Goal: Task Accomplishment & Management: Manage account settings

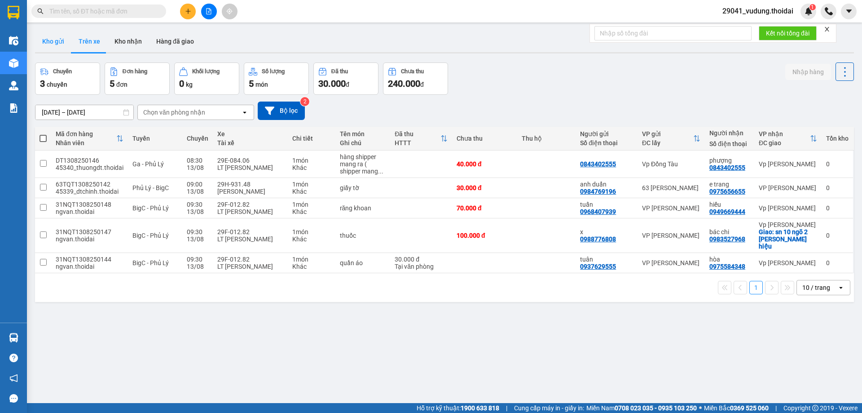
click at [47, 44] on button "Kho gửi" at bounding box center [53, 42] width 36 height 22
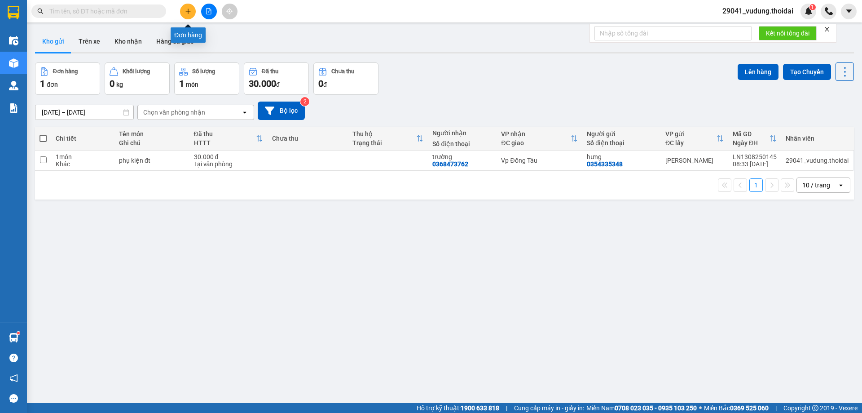
click at [184, 11] on button at bounding box center [188, 12] width 16 height 16
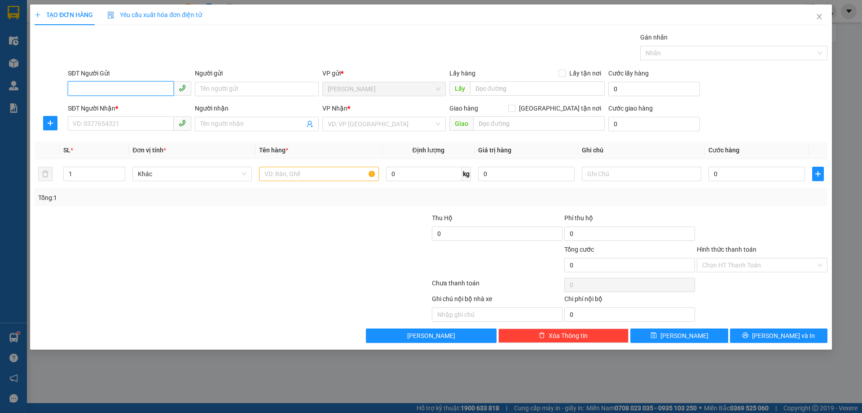
click at [108, 84] on input "SĐT Người Gửi" at bounding box center [121, 88] width 106 height 14
paste input "0833959793"
type input "0833959793"
click at [224, 86] on input "Người gửi" at bounding box center [256, 89] width 123 height 14
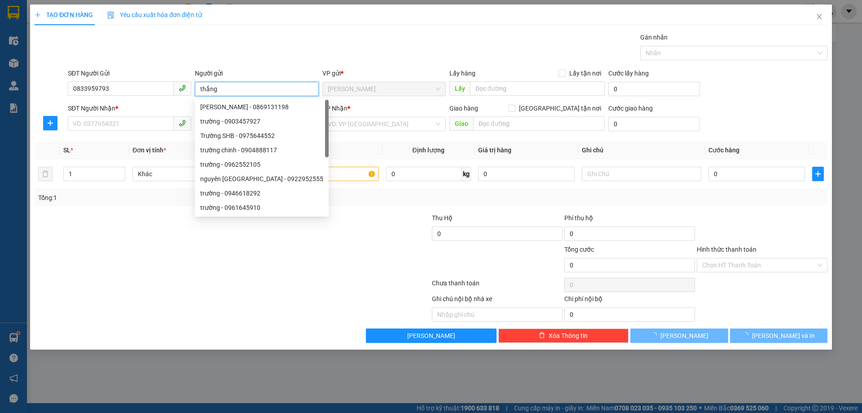
type input "thắng"
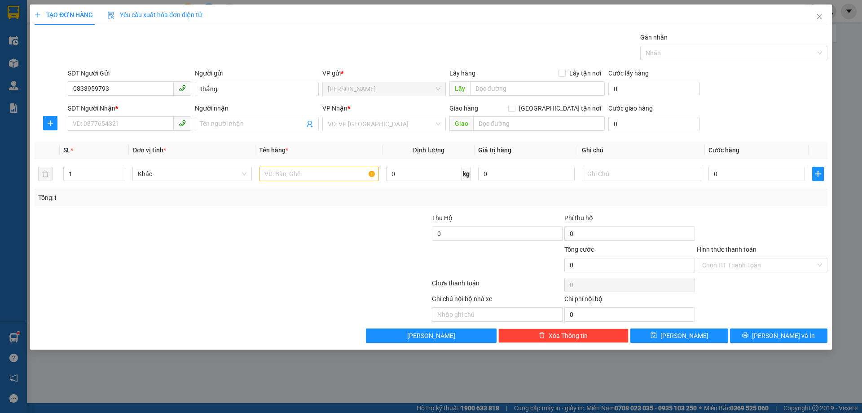
click at [135, 131] on div "SĐT Người Nhận * VD: 0377654321" at bounding box center [129, 118] width 123 height 31
click at [133, 123] on input "SĐT Người Nhận *" at bounding box center [121, 123] width 106 height 14
paste input "0853294288,"
type input "0853294288,"
click at [229, 127] on input "Người nhận" at bounding box center [252, 124] width 104 height 10
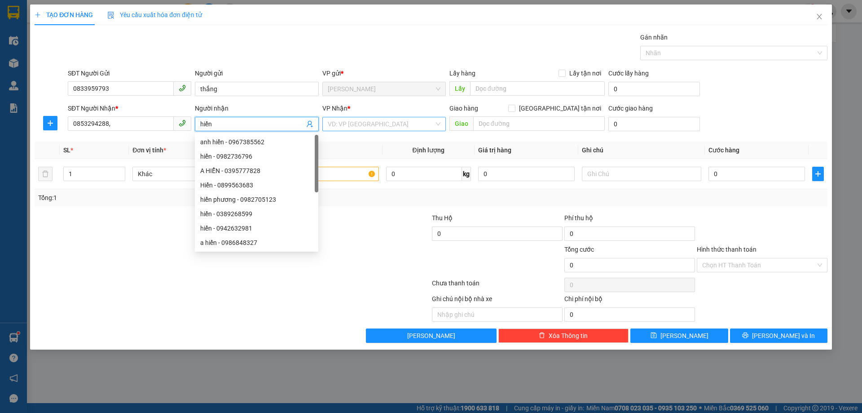
type input "hiển"
click at [382, 123] on input "search" at bounding box center [381, 123] width 106 height 13
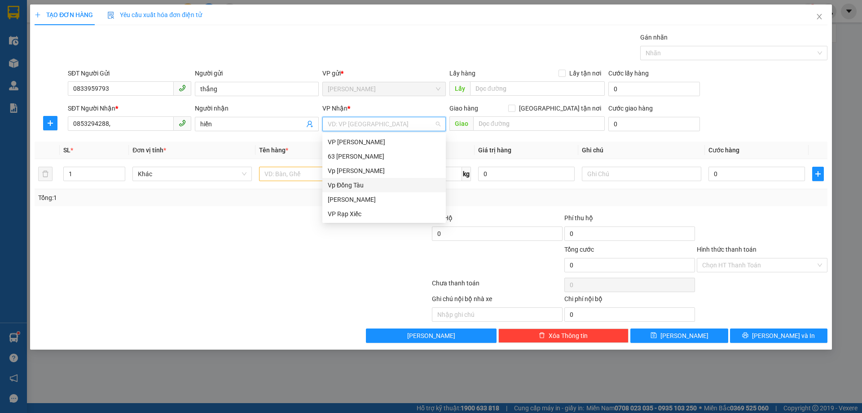
click at [362, 183] on div "Vp Đồng Tàu" at bounding box center [384, 185] width 113 height 10
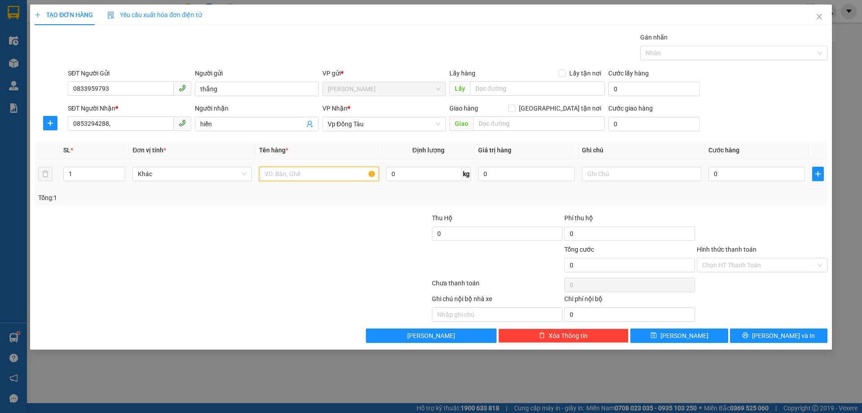
click at [297, 172] on input "text" at bounding box center [318, 174] width 119 height 14
type input "hàng tận nơi"
click at [728, 177] on input "0" at bounding box center [757, 174] width 97 height 14
type input "1"
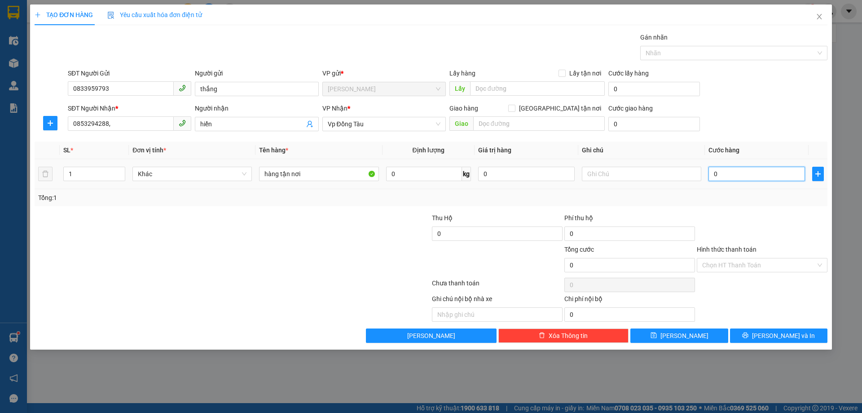
type input "1"
type input "11"
type input "110"
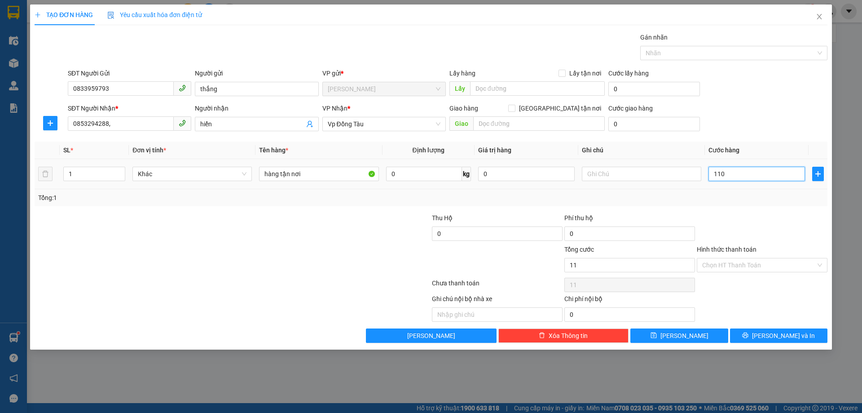
type input "110"
type input "110.000"
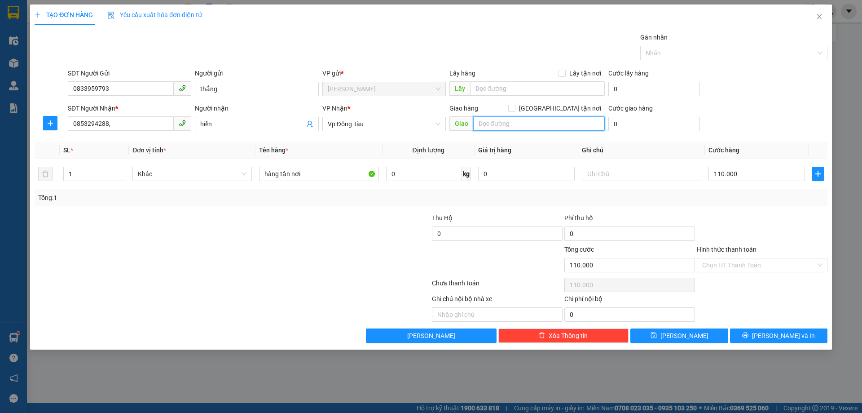
click at [507, 126] on input "text" at bounding box center [539, 123] width 132 height 14
type input "44 ltk"
click at [515, 108] on input "[GEOGRAPHIC_DATA] tận nơi" at bounding box center [511, 108] width 6 height 6
checkbox input "true"
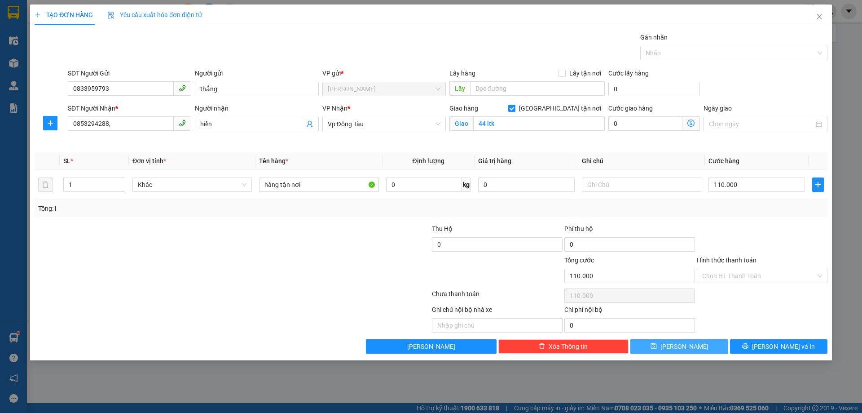
click at [705, 343] on button "[PERSON_NAME]" at bounding box center [679, 346] width 97 height 14
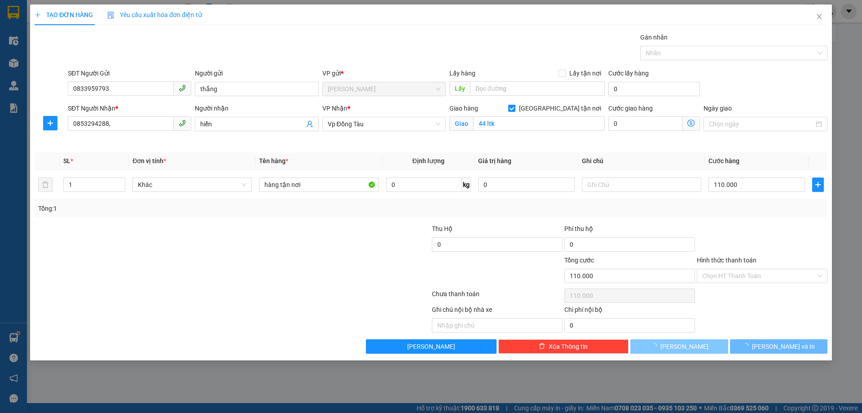
checkbox input "false"
type input "0"
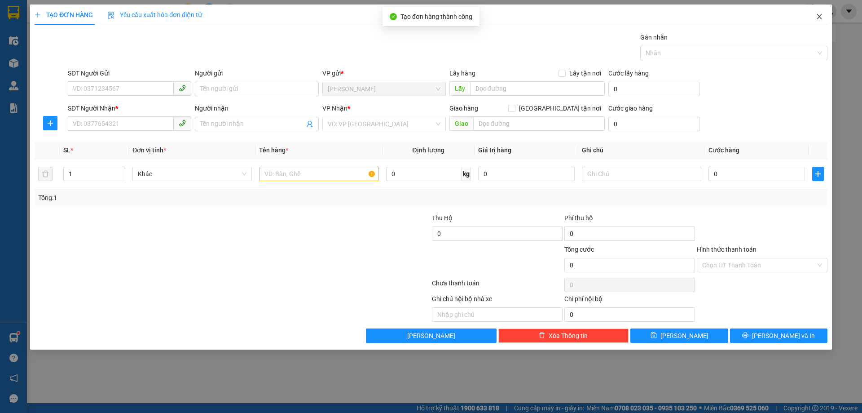
click at [813, 16] on span "Close" at bounding box center [819, 16] width 25 height 25
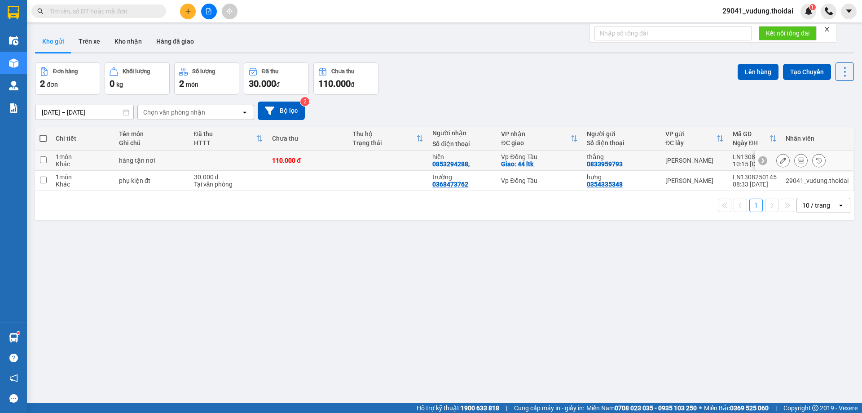
click at [43, 159] on input "checkbox" at bounding box center [43, 159] width 7 height 7
checkbox input "true"
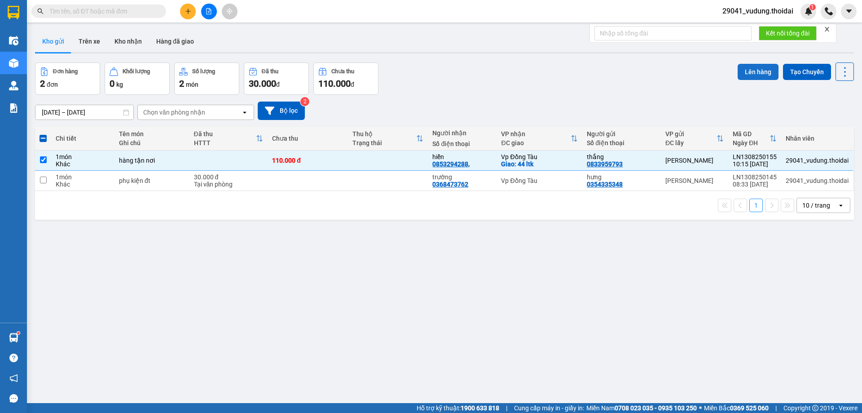
click at [763, 65] on button "Lên hàng" at bounding box center [758, 72] width 41 height 16
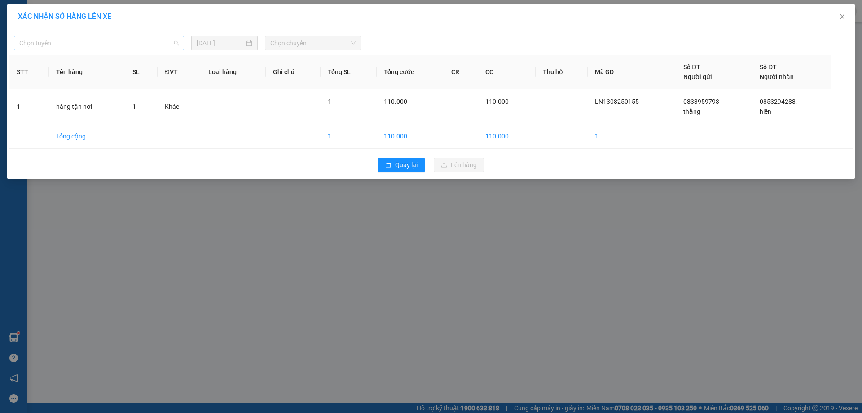
click at [61, 43] on span "Chọn tuyến" at bounding box center [98, 42] width 159 height 13
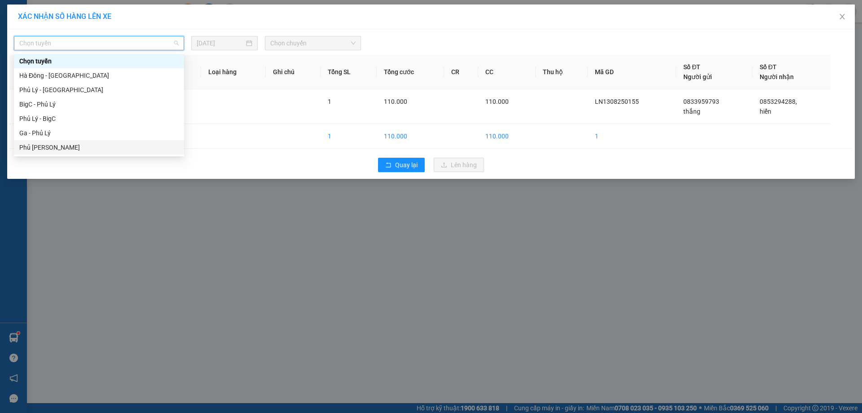
click at [50, 146] on div "Phủ [PERSON_NAME]" at bounding box center [98, 147] width 159 height 10
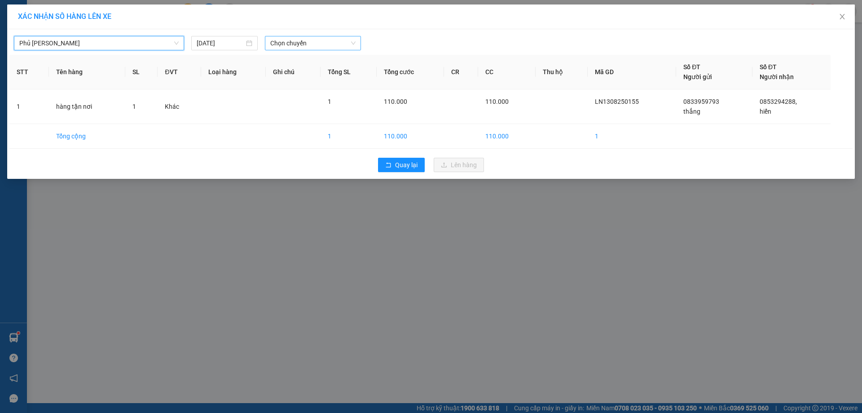
click at [309, 47] on span "Chọn chuyến" at bounding box center [312, 42] width 85 height 13
type input "579"
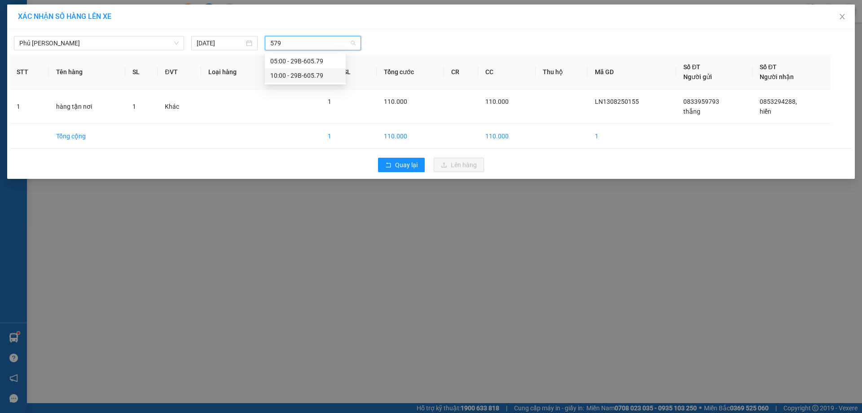
click at [304, 77] on div "10:00 - 29B-605.79" at bounding box center [305, 76] width 70 height 10
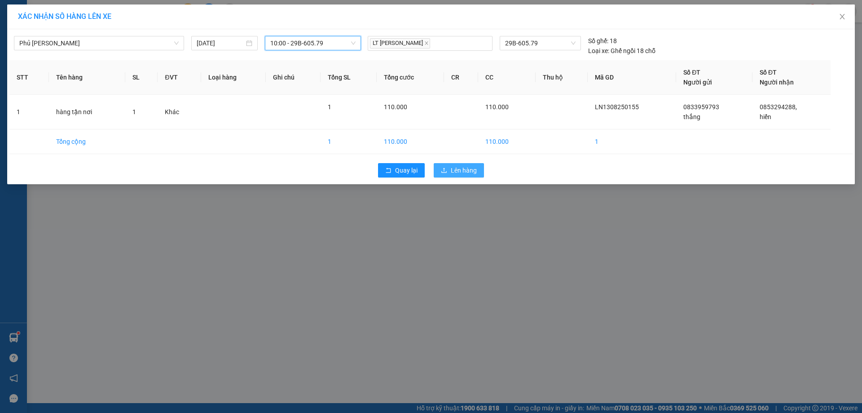
click at [472, 170] on span "Lên hàng" at bounding box center [464, 170] width 26 height 10
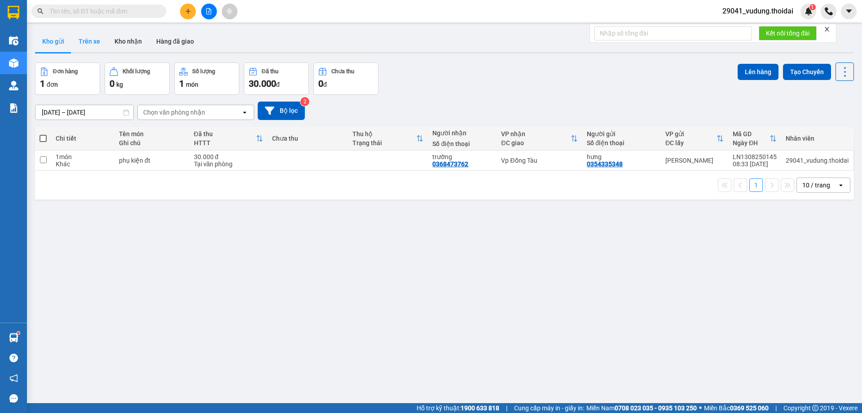
click at [98, 43] on button "Trên xe" at bounding box center [89, 42] width 36 height 22
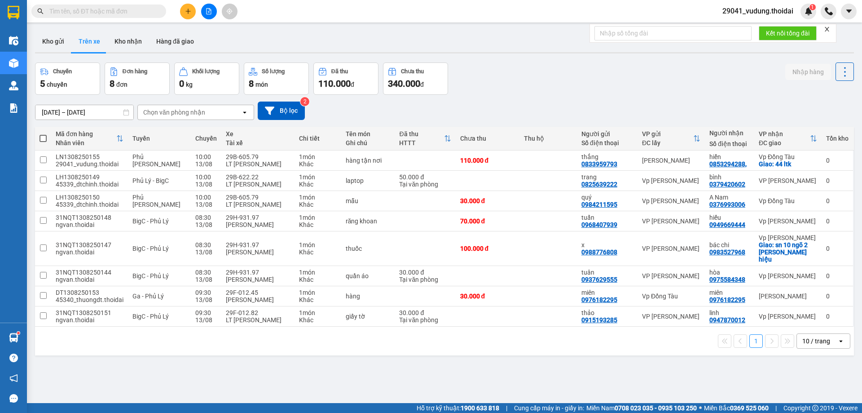
click at [111, 10] on input "text" at bounding box center [102, 11] width 106 height 10
paste input "0981107101"
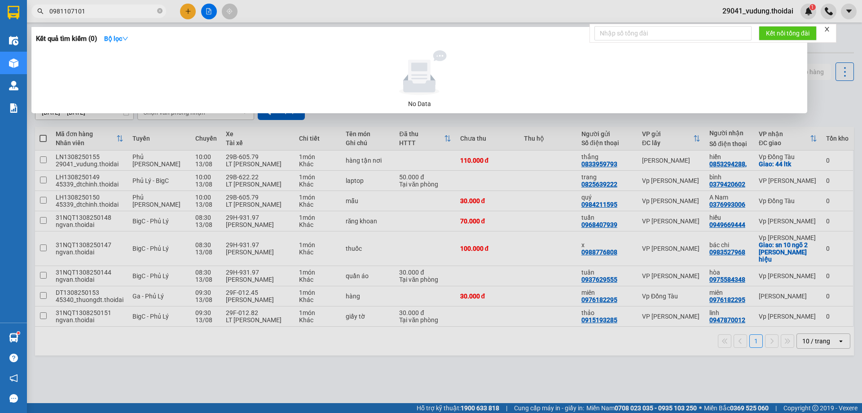
type input "0981107101"
click at [97, 18] on div at bounding box center [431, 206] width 862 height 413
click at [97, 11] on input "0981107101" at bounding box center [102, 11] width 106 height 10
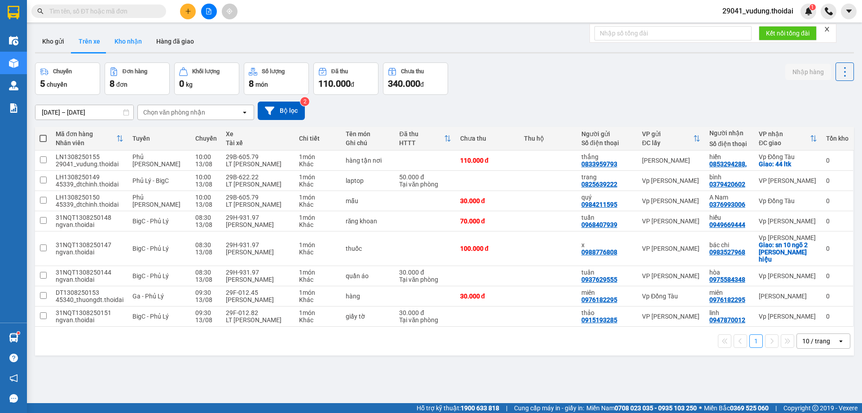
click at [134, 42] on button "Kho nhận" at bounding box center [128, 42] width 42 height 22
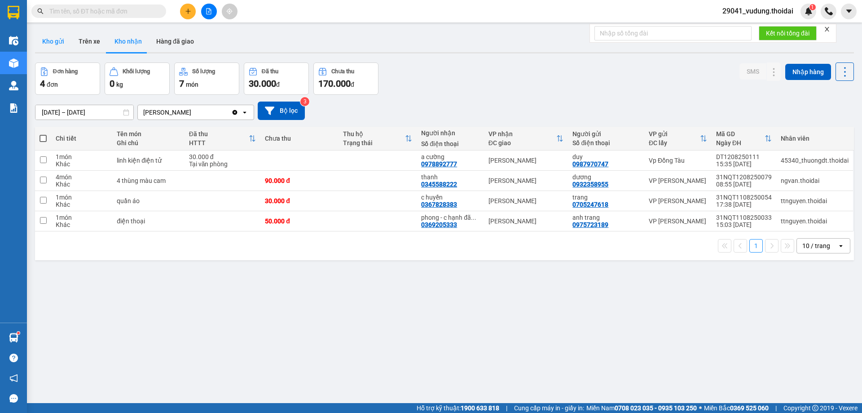
click at [53, 41] on button "Kho gửi" at bounding box center [53, 42] width 36 height 22
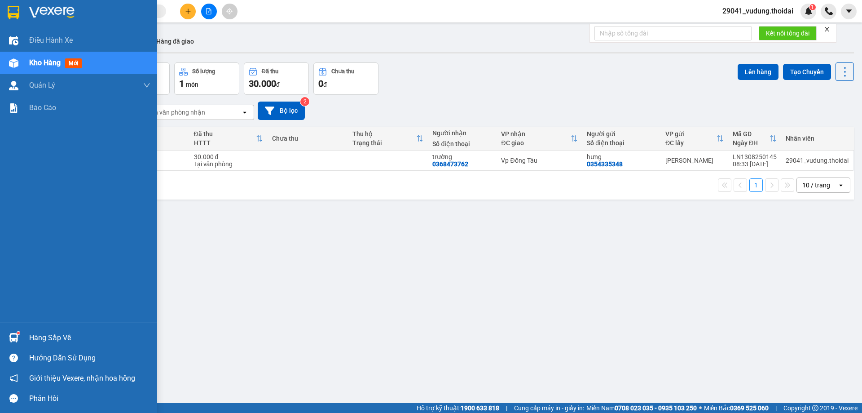
click at [37, 334] on div "Hàng sắp về" at bounding box center [89, 337] width 121 height 13
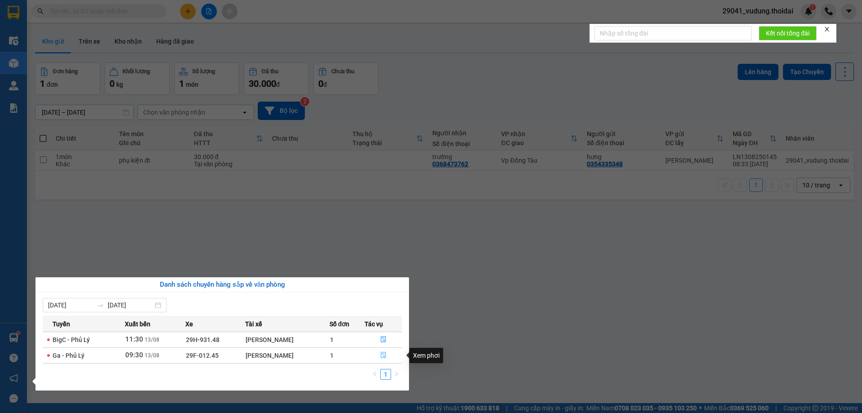
click at [382, 357] on icon "file-done" at bounding box center [383, 355] width 6 height 6
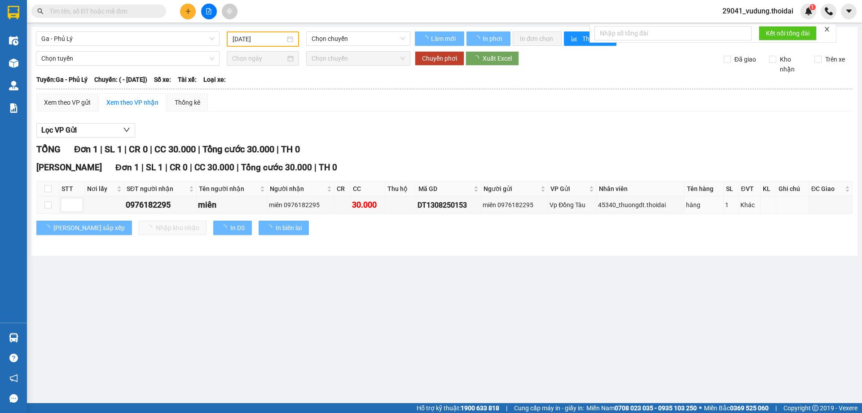
type input "[DATE]"
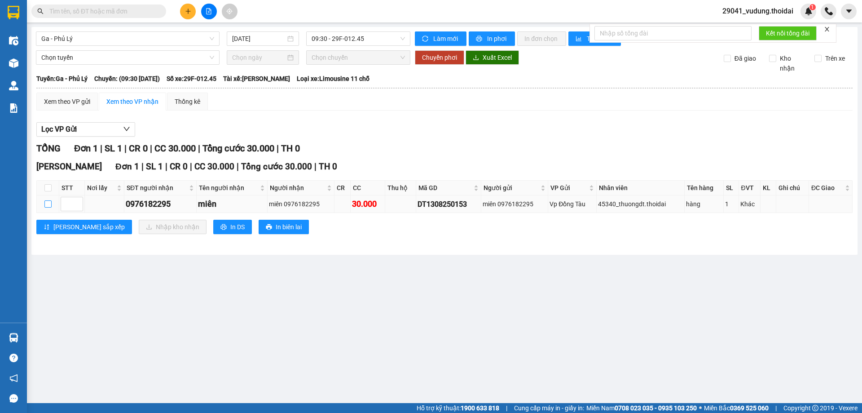
click at [48, 206] on input "checkbox" at bounding box center [47, 203] width 7 height 7
checkbox input "true"
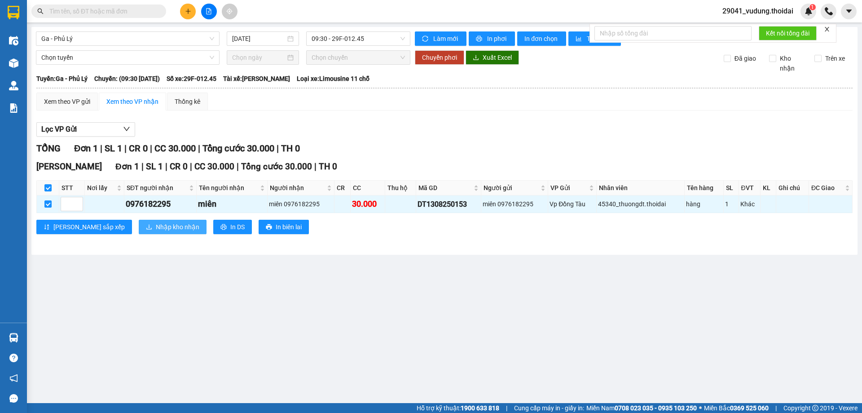
click at [156, 229] on span "Nhập kho nhận" at bounding box center [178, 227] width 44 height 10
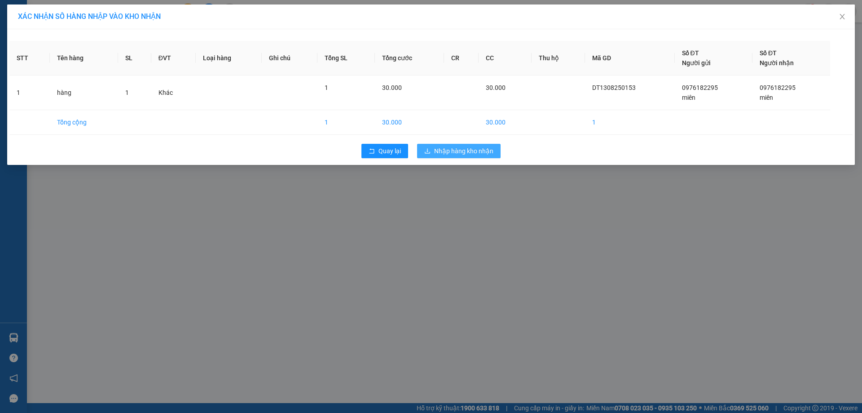
click at [463, 152] on span "Nhập hàng kho nhận" at bounding box center [463, 151] width 59 height 10
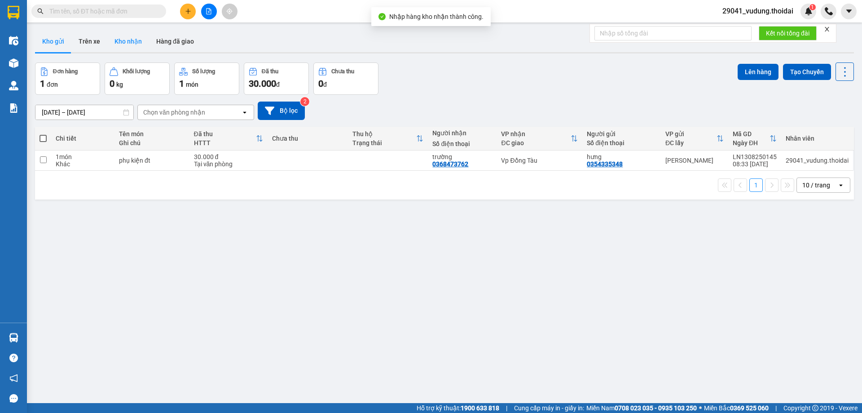
click at [132, 47] on button "Kho nhận" at bounding box center [128, 42] width 42 height 22
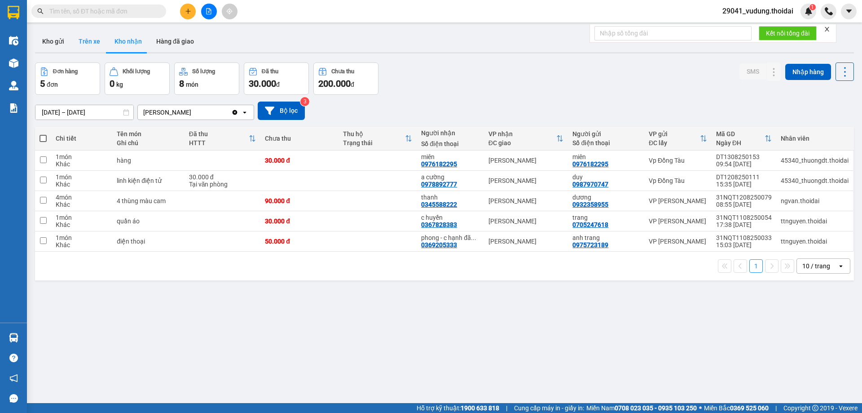
click at [86, 42] on button "Trên xe" at bounding box center [89, 42] width 36 height 22
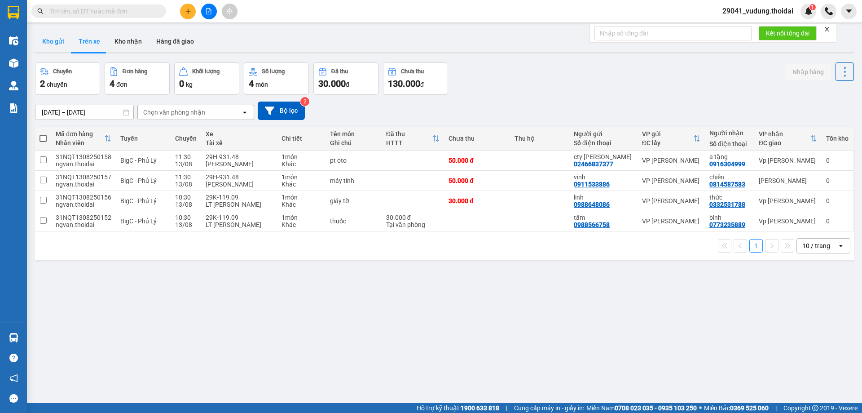
click at [53, 43] on button "Kho gửi" at bounding box center [53, 42] width 36 height 22
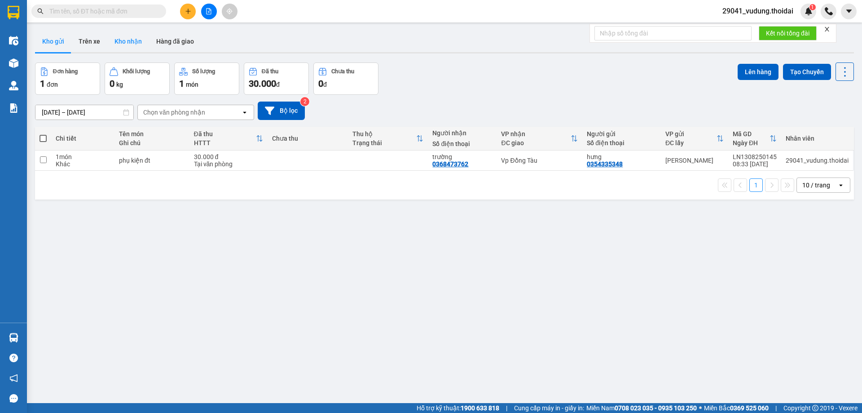
click at [127, 44] on button "Kho nhận" at bounding box center [128, 42] width 42 height 22
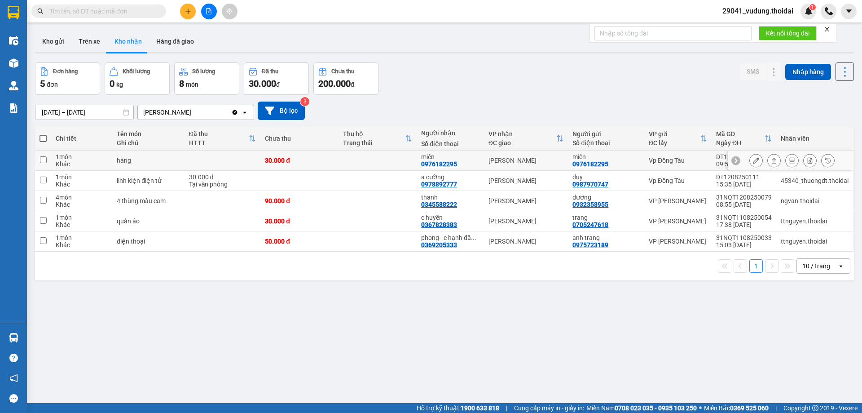
click at [754, 163] on button at bounding box center [756, 161] width 13 height 16
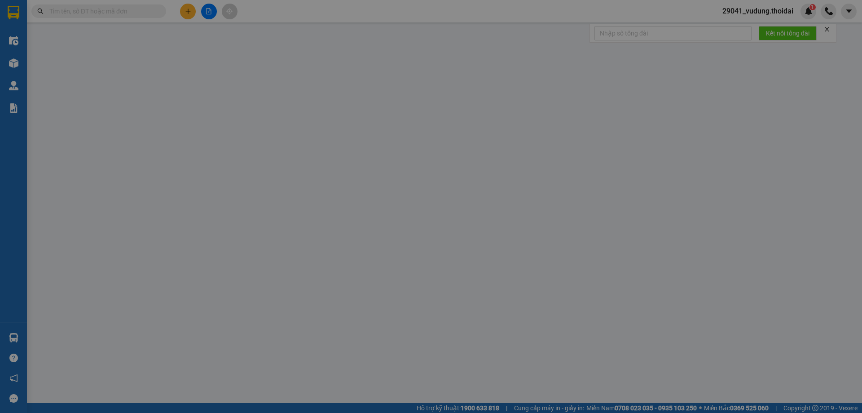
type input "0976182295"
type input "miên"
type input "0976182295"
type input "miên"
type input "30.000"
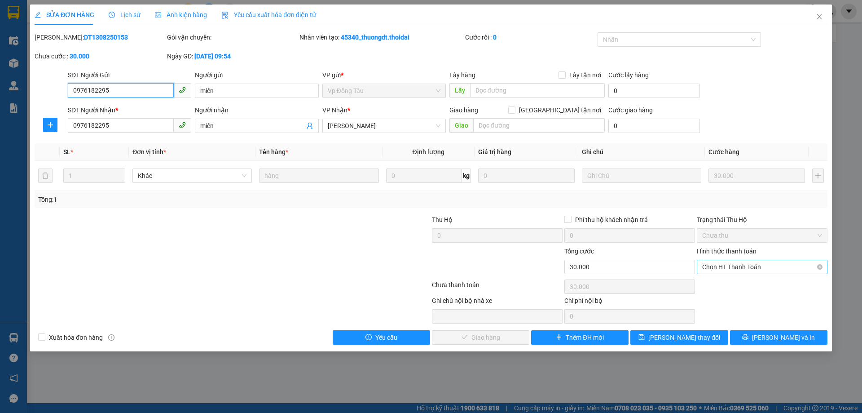
click at [748, 264] on span "Chọn HT Thanh Toán" at bounding box center [762, 266] width 120 height 13
click at [731, 281] on div "Tại văn phòng" at bounding box center [762, 285] width 120 height 10
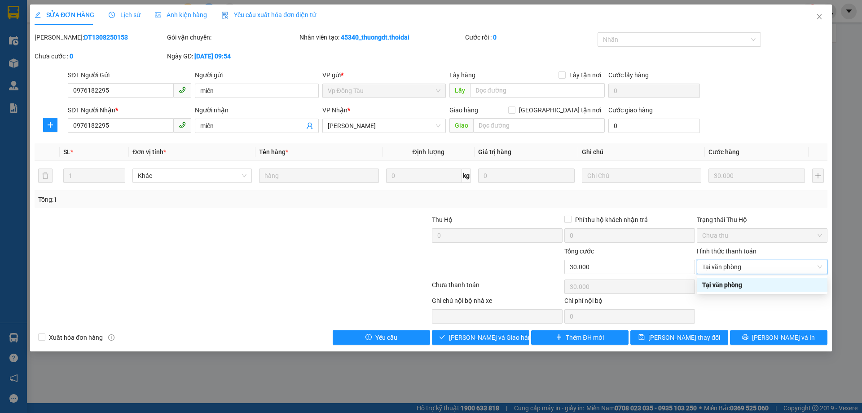
type input "0"
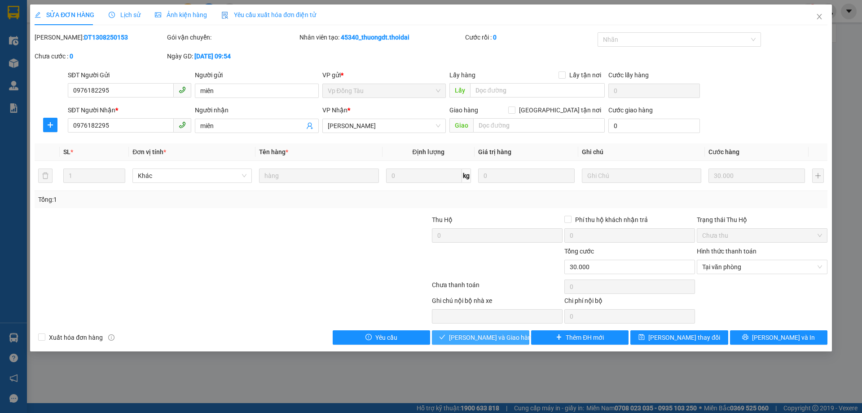
click at [479, 339] on span "[PERSON_NAME] và Giao hàng" at bounding box center [492, 337] width 86 height 10
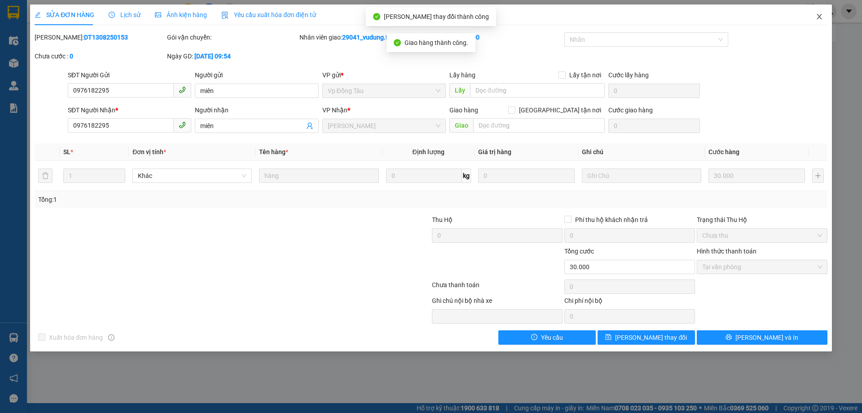
click at [818, 20] on icon "close" at bounding box center [819, 16] width 7 height 7
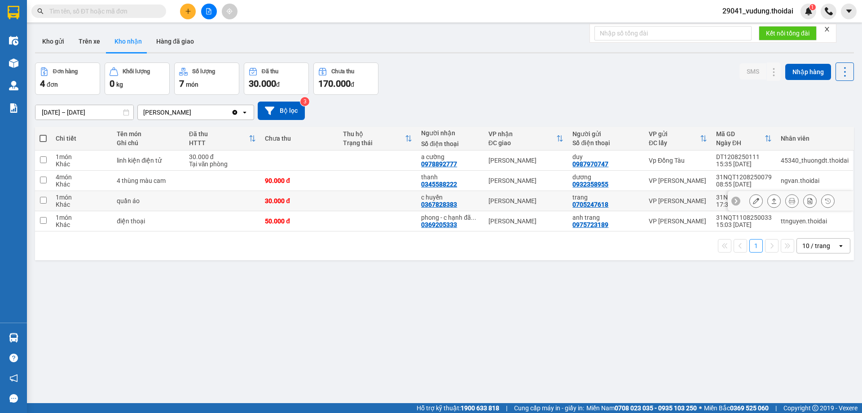
click at [753, 200] on icon at bounding box center [756, 201] width 6 height 6
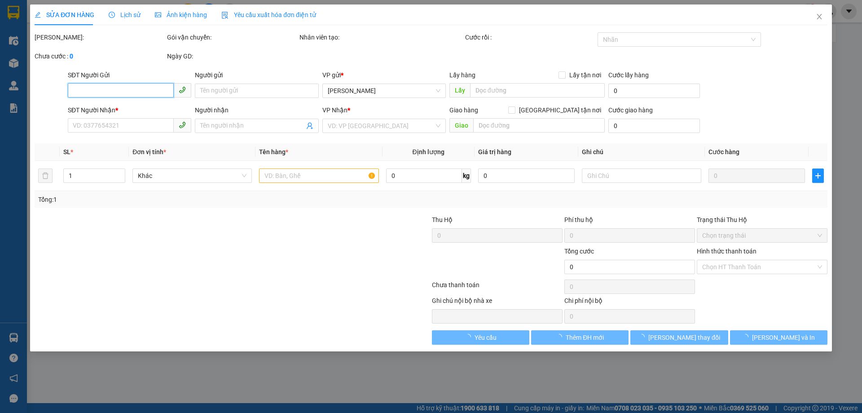
type input "0705247618"
type input "trang"
type input "0367828383"
type input "c huyền"
type input "30.000"
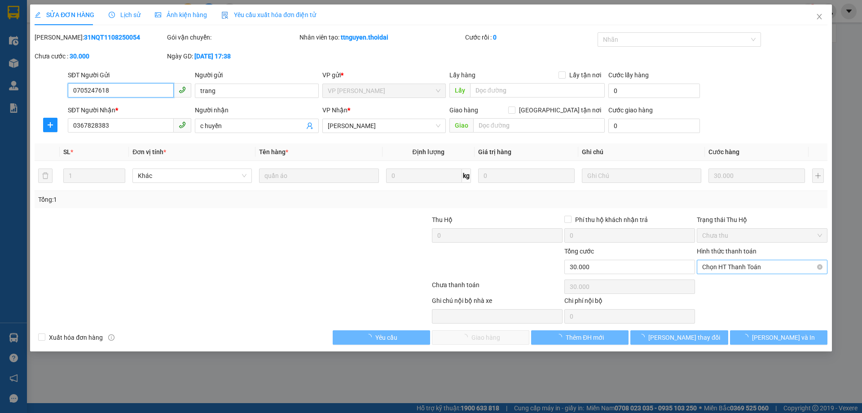
click at [729, 267] on span "Chọn HT Thanh Toán" at bounding box center [762, 266] width 120 height 13
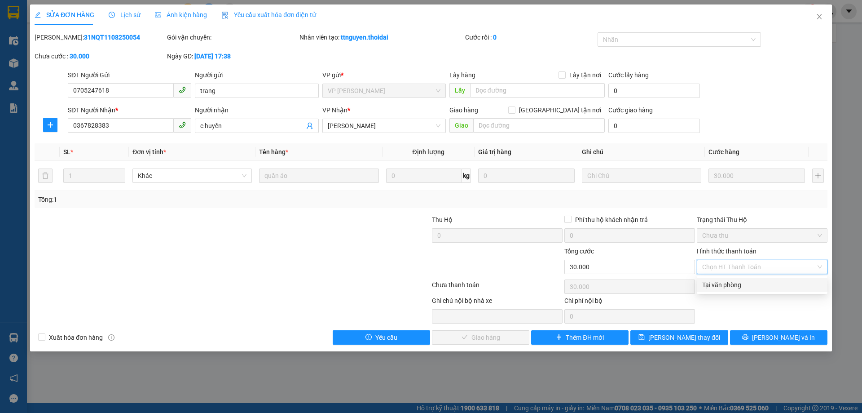
click at [723, 285] on div "Tại văn phòng" at bounding box center [762, 285] width 120 height 10
type input "0"
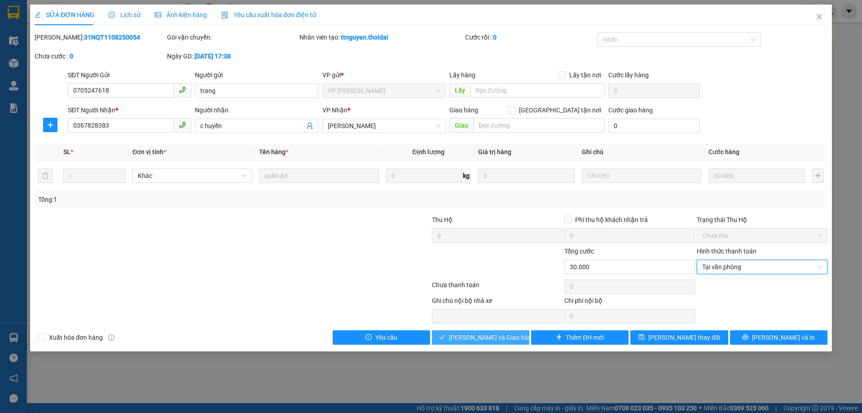
click at [463, 335] on span "[PERSON_NAME] và Giao hàng" at bounding box center [492, 337] width 86 height 10
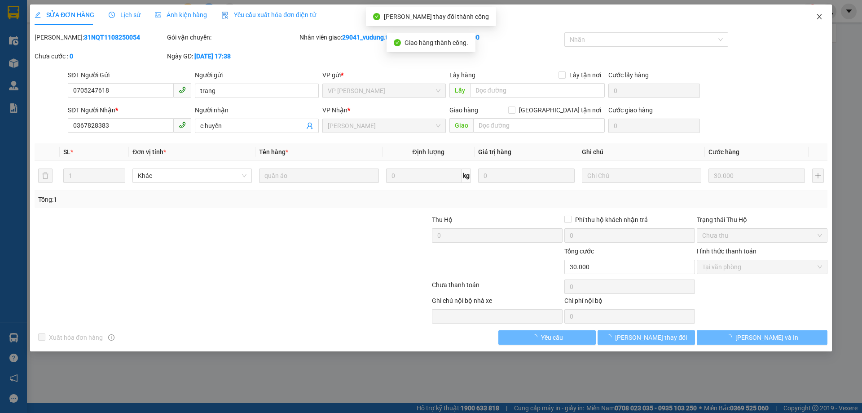
click at [817, 17] on icon "close" at bounding box center [819, 16] width 7 height 7
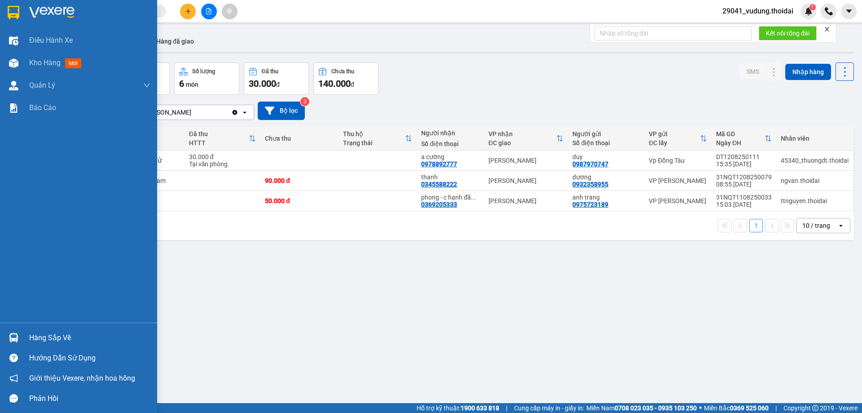
click at [54, 338] on div "Hàng sắp về" at bounding box center [89, 337] width 121 height 13
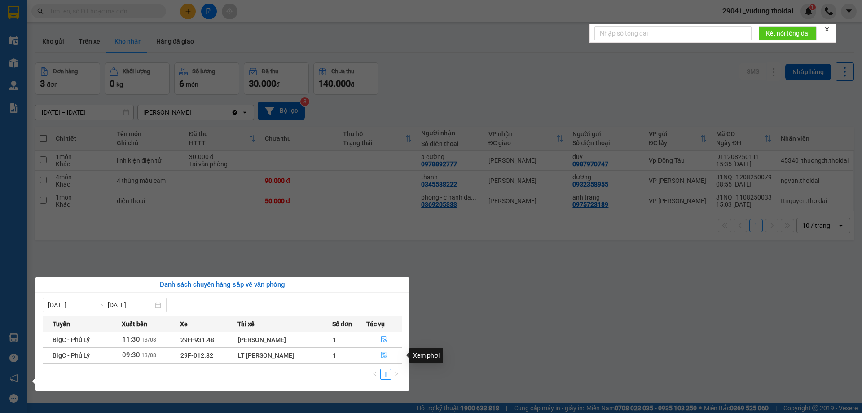
click at [384, 356] on icon "file-done" at bounding box center [384, 355] width 6 height 6
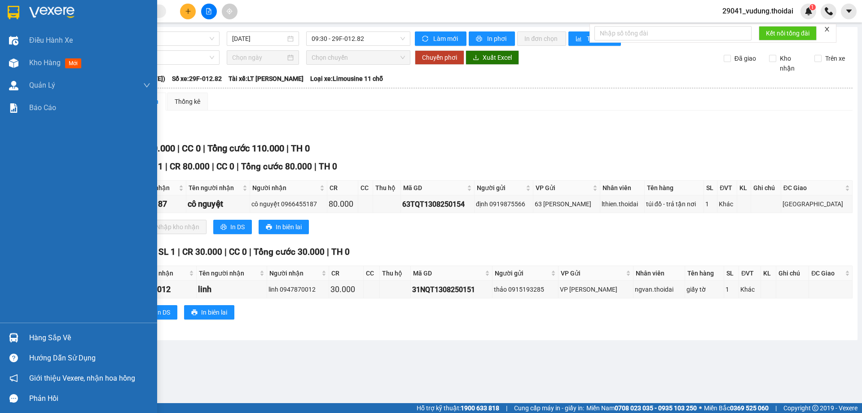
click at [55, 335] on div "Hàng sắp về" at bounding box center [89, 337] width 121 height 13
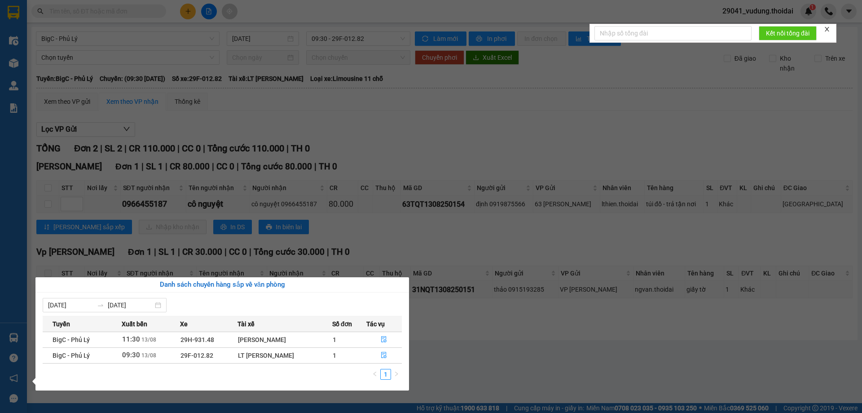
click at [439, 362] on section "Kết quả tìm kiếm ( 0 ) Bộ lọc No Data 29041_vudung.thoidai 1 Điều hành xe Kho h…" at bounding box center [431, 206] width 862 height 413
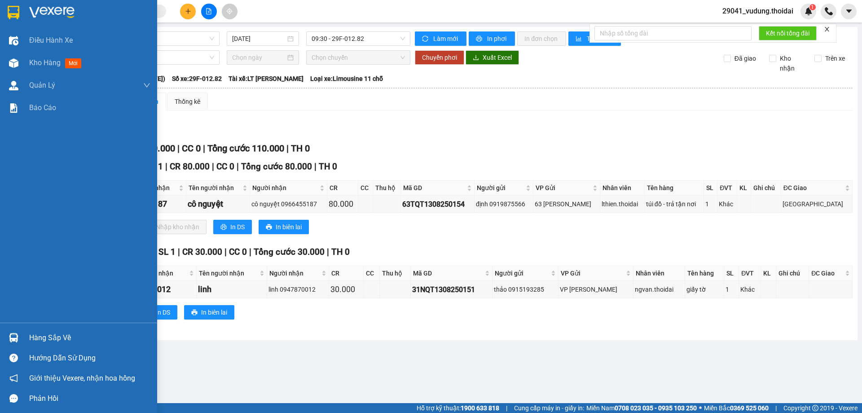
drag, startPoint x: 42, startPoint y: 62, endPoint x: 83, endPoint y: 125, distance: 75.0
click at [42, 62] on span "Kho hàng" at bounding box center [44, 62] width 31 height 9
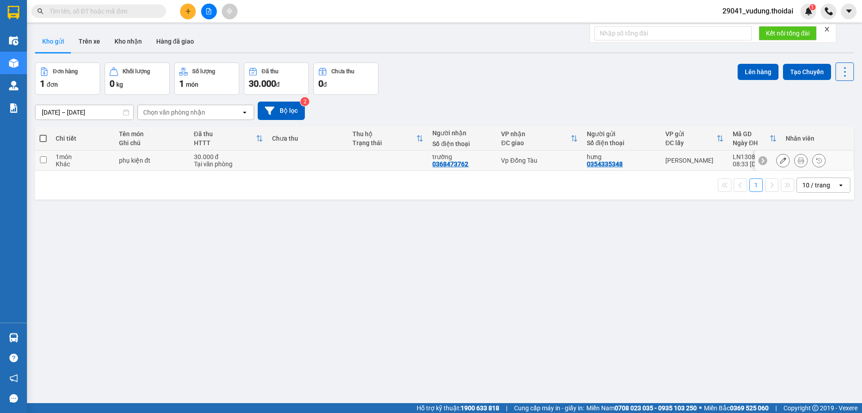
click at [42, 161] on input "checkbox" at bounding box center [43, 159] width 7 height 7
checkbox input "true"
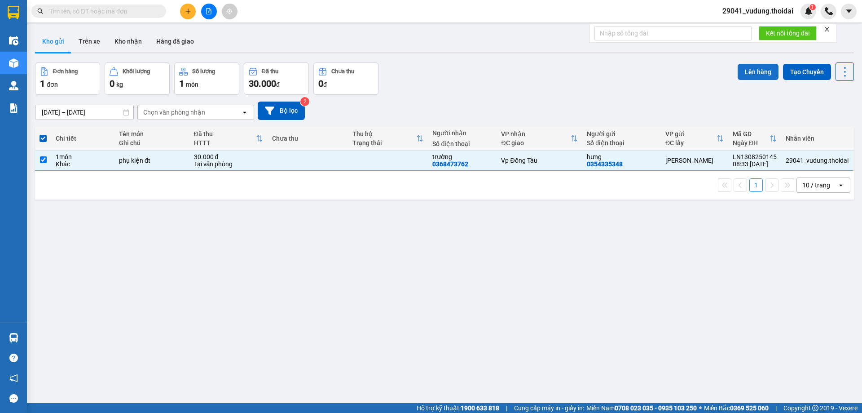
click at [758, 70] on button "Lên hàng" at bounding box center [758, 72] width 41 height 16
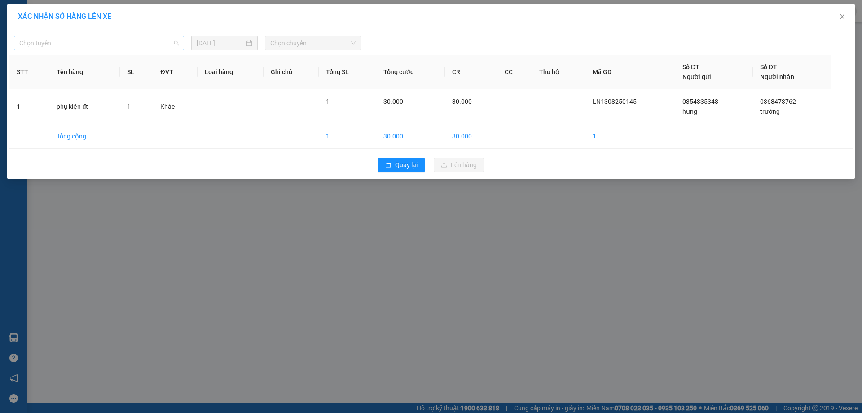
click at [100, 44] on span "Chọn tuyến" at bounding box center [98, 42] width 159 height 13
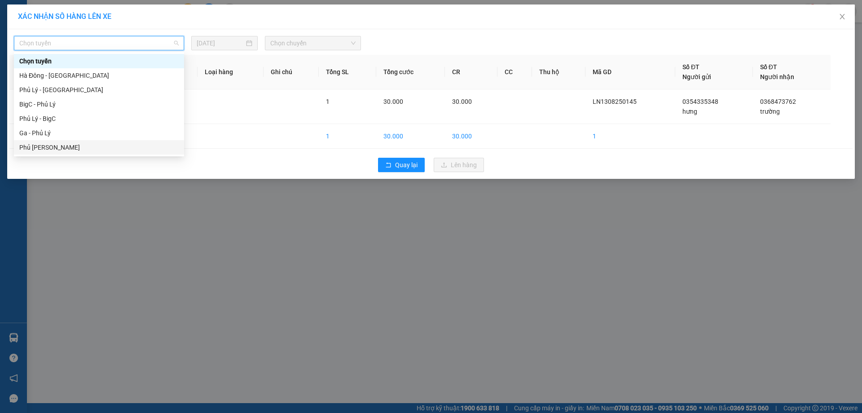
click at [57, 148] on div "Phủ [PERSON_NAME]" at bounding box center [98, 147] width 159 height 10
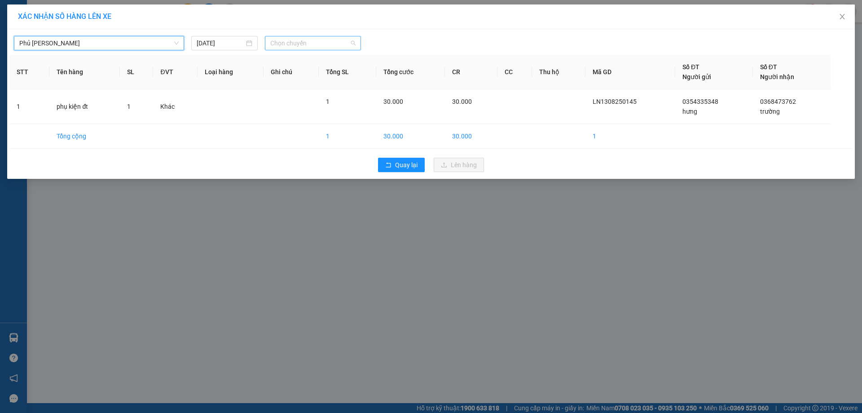
click at [278, 40] on span "Chọn chuyến" at bounding box center [312, 42] width 85 height 13
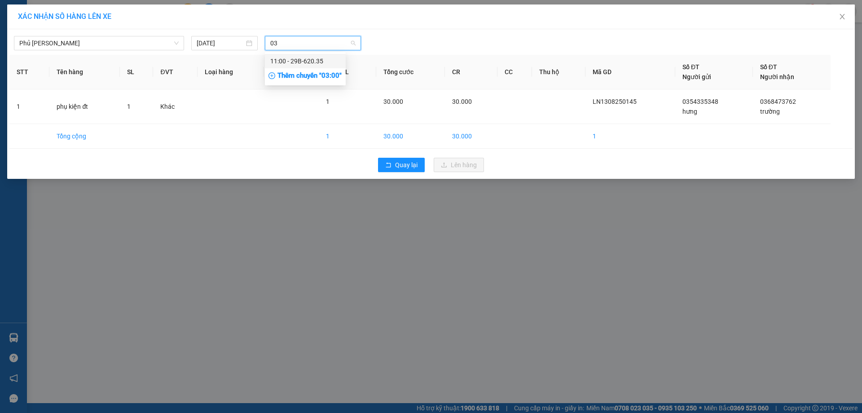
type input "035"
click at [304, 61] on div "11:00 - 29B-620.35" at bounding box center [305, 61] width 70 height 10
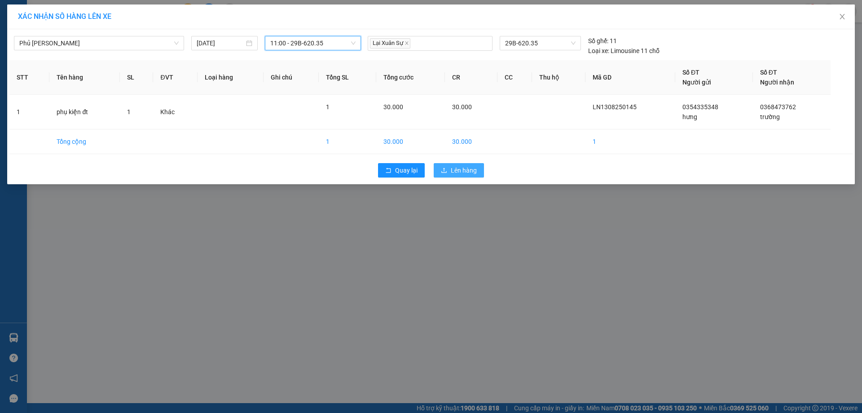
click at [457, 167] on span "Lên hàng" at bounding box center [464, 170] width 26 height 10
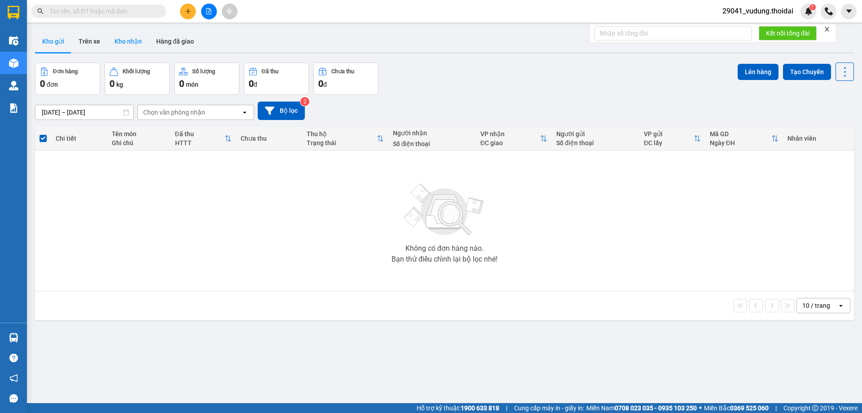
click at [132, 43] on button "Kho nhận" at bounding box center [128, 42] width 42 height 22
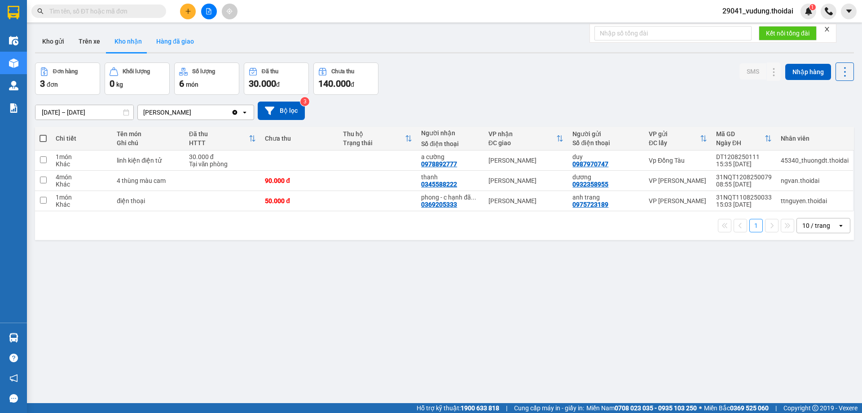
click at [176, 46] on button "Hàng đã giao" at bounding box center [175, 42] width 52 height 22
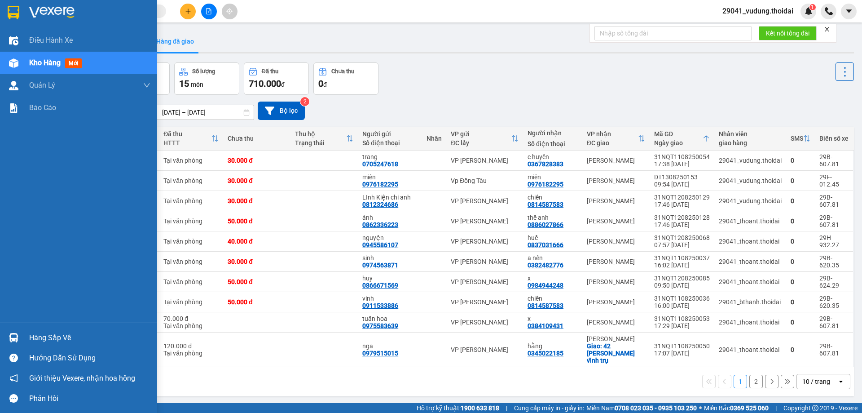
drag, startPoint x: 49, startPoint y: 330, endPoint x: 72, endPoint y: 358, distance: 36.4
click at [50, 330] on div "Hàng sắp về" at bounding box center [78, 337] width 157 height 20
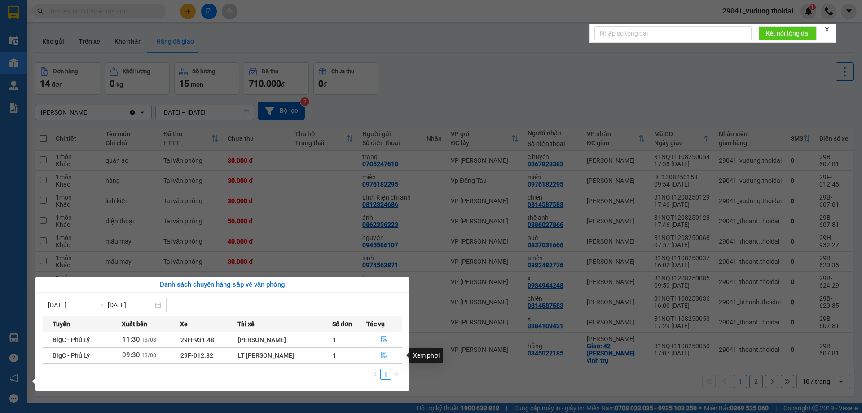
click at [383, 354] on icon "file-done" at bounding box center [384, 355] width 5 height 6
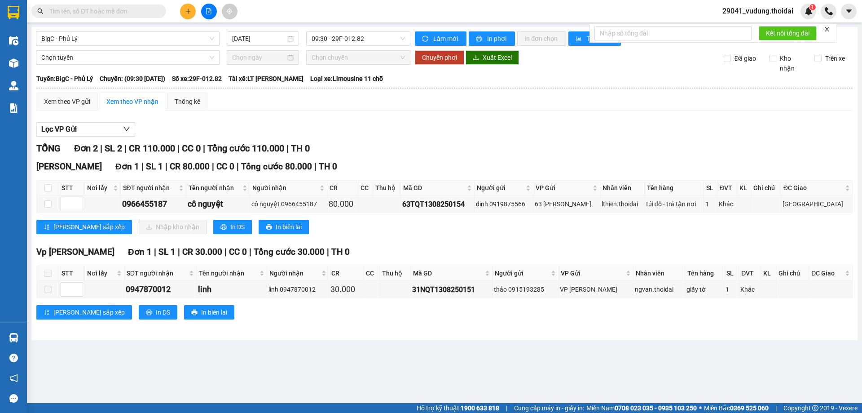
click at [337, 326] on div "TỔNG Đơn 2 | SL 2 | CR 110.000 | CC 0 | Tổng cước 110.000 | TH 0 Lý Nhân Đơn 1 …" at bounding box center [444, 235] width 816 height 189
click at [252, 115] on div "Xem theo VP gửi Xem theo VP nhận Thống kê Lọc VP Gửi TỔNG Đơn 2 | SL 2 | CR 11…" at bounding box center [444, 212] width 816 height 238
click at [48, 204] on input "checkbox" at bounding box center [47, 203] width 7 height 7
checkbox input "true"
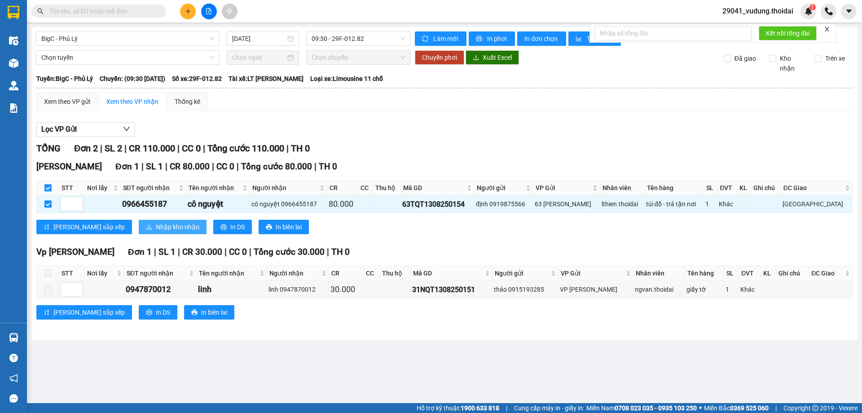
click at [156, 222] on span "Nhập kho nhận" at bounding box center [178, 227] width 44 height 10
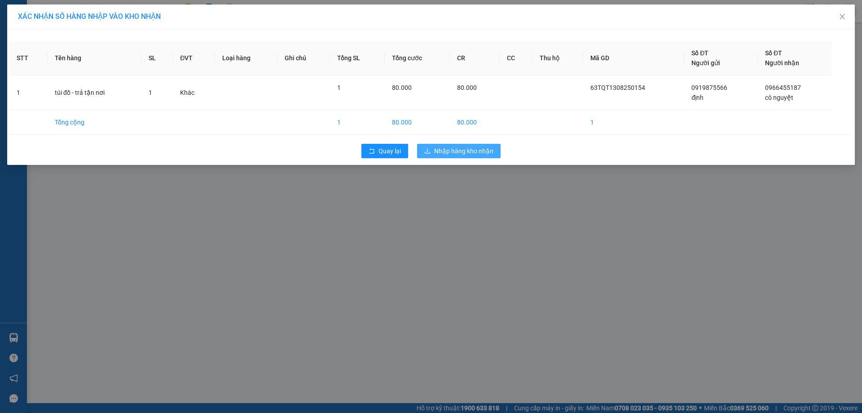
click at [464, 152] on span "Nhập hàng kho nhận" at bounding box center [463, 151] width 59 height 10
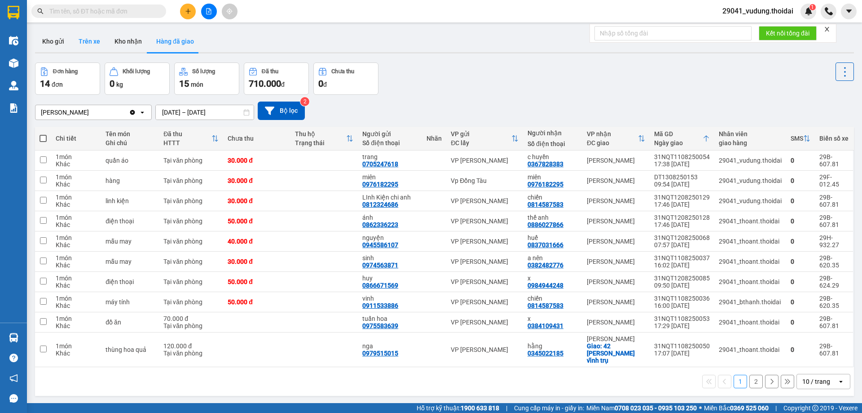
click at [80, 37] on button "Trên xe" at bounding box center [89, 42] width 36 height 22
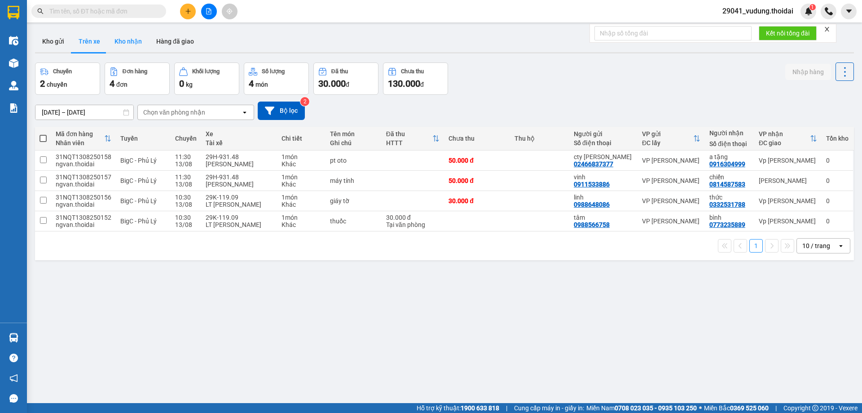
click at [119, 44] on button "Kho nhận" at bounding box center [128, 42] width 42 height 22
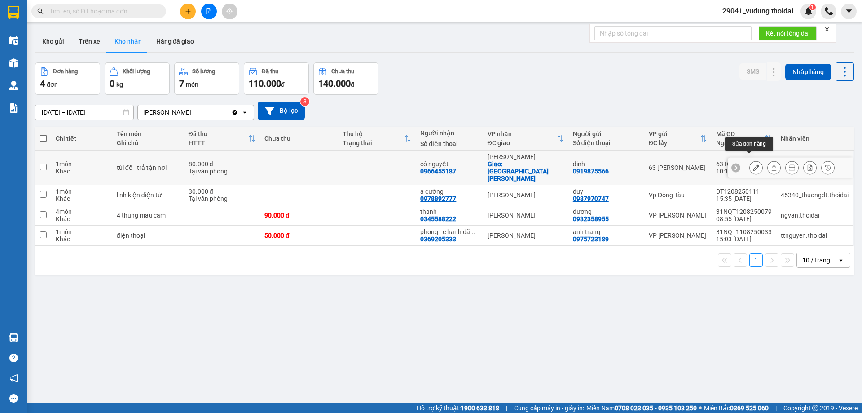
click at [753, 164] on icon at bounding box center [756, 167] width 6 height 6
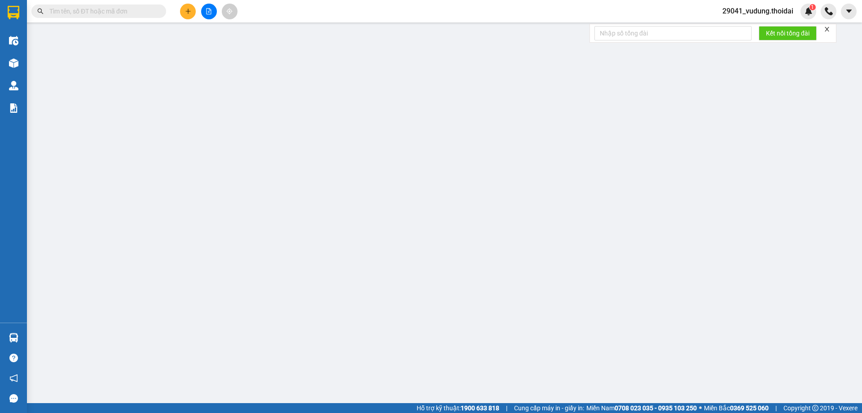
type input "0919875566"
type input "định"
type input "0966455187"
type input "cô nguyệt"
checkbox input "true"
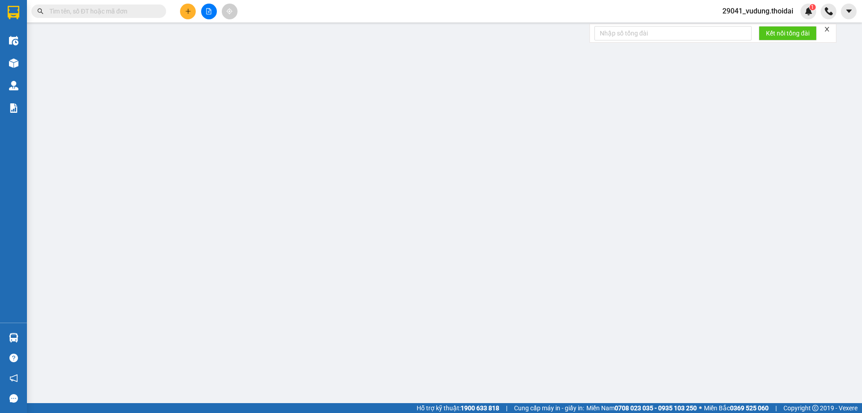
type input "[GEOGRAPHIC_DATA]"
type input "80.000"
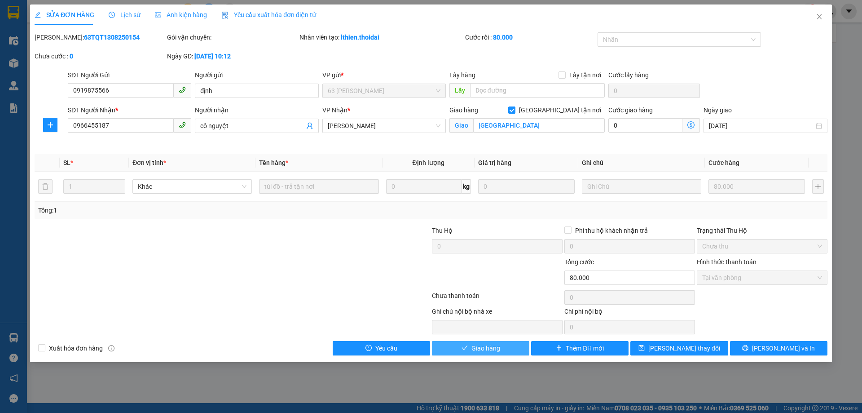
click at [490, 351] on span "Giao hàng" at bounding box center [486, 348] width 29 height 10
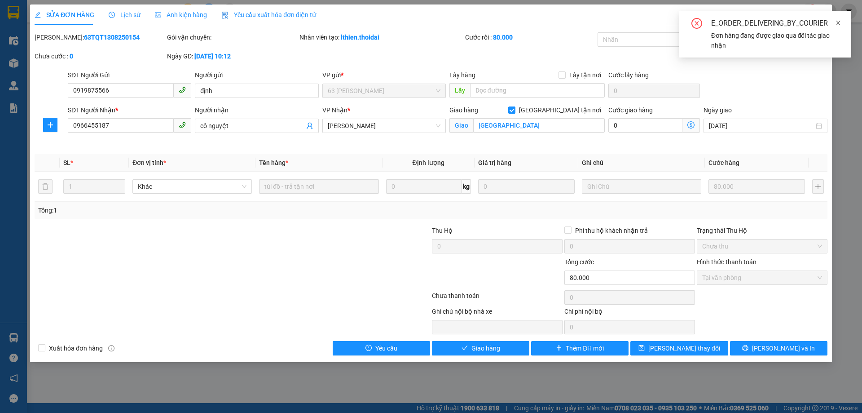
click at [837, 24] on icon "close" at bounding box center [838, 23] width 6 height 6
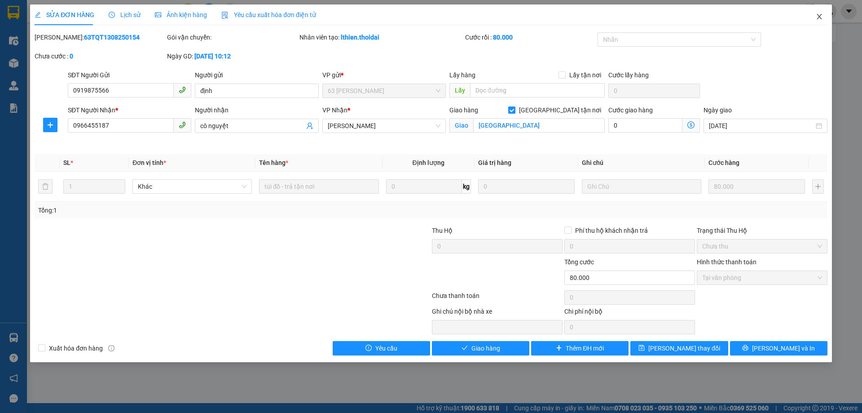
click at [820, 13] on span "Close" at bounding box center [819, 16] width 25 height 25
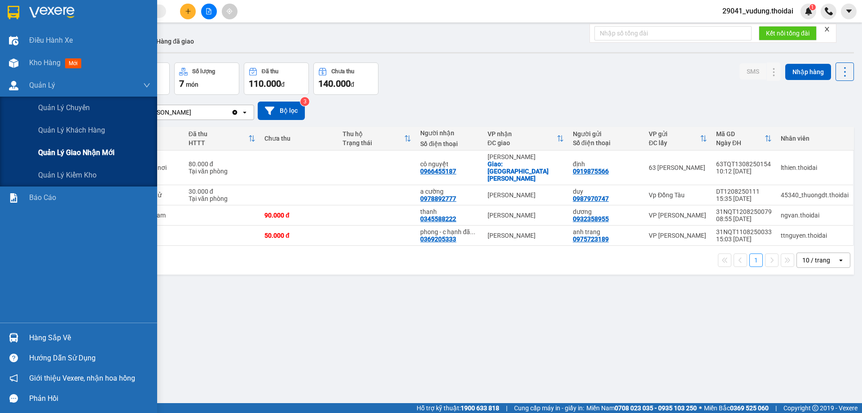
click at [73, 150] on span "Quản lý giao nhận mới" at bounding box center [76, 152] width 76 height 11
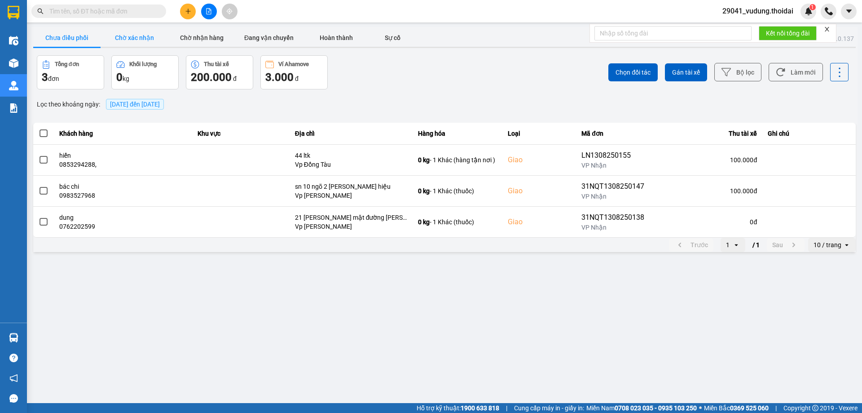
click at [121, 35] on button "Chờ xác nhận" at bounding box center [134, 38] width 67 height 18
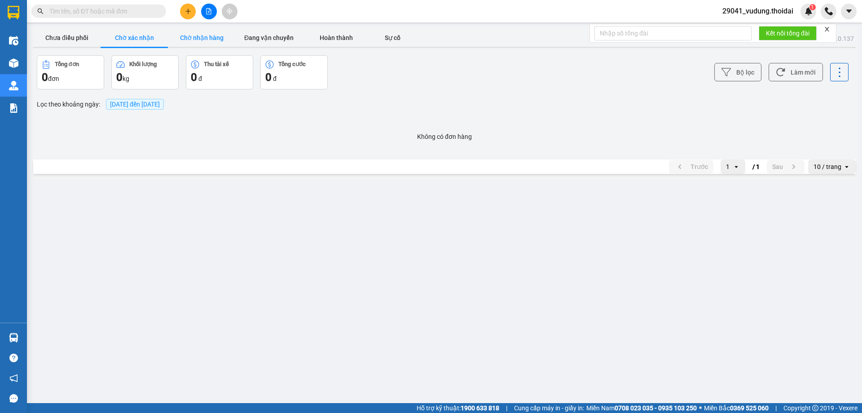
click at [209, 39] on button "Chờ nhận hàng" at bounding box center [201, 38] width 67 height 18
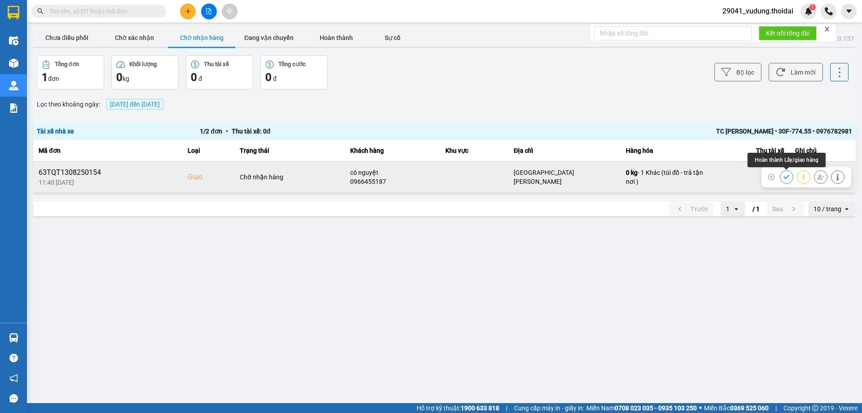
click at [788, 178] on icon at bounding box center [787, 177] width 6 height 6
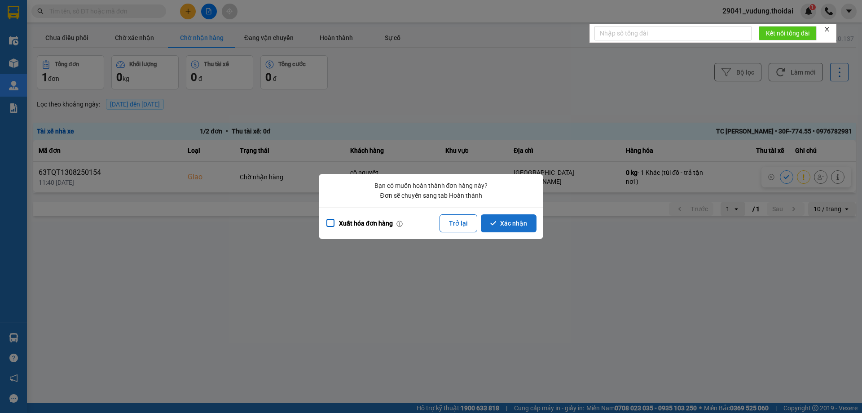
click at [513, 219] on button "Xác nhận" at bounding box center [509, 223] width 56 height 18
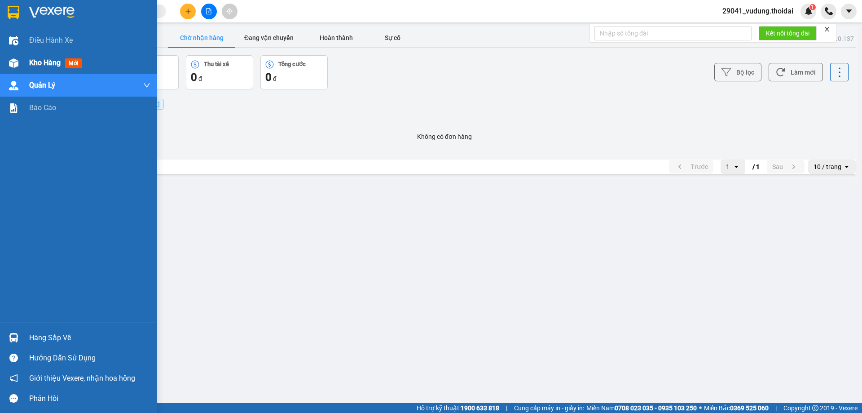
click at [37, 66] on span "Kho hàng" at bounding box center [44, 62] width 31 height 9
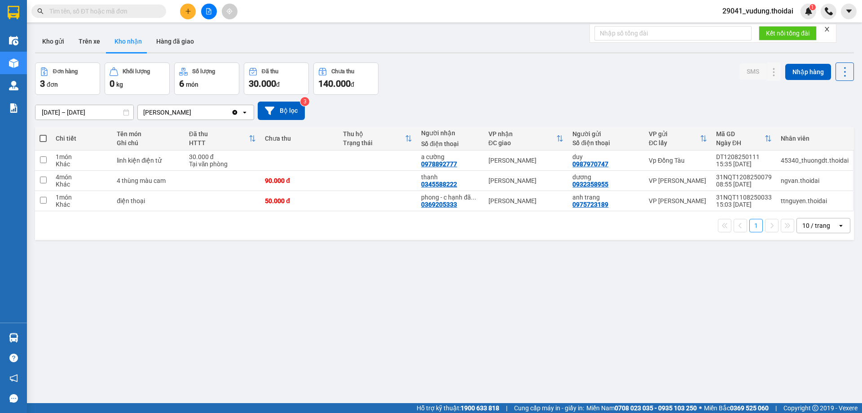
drag, startPoint x: 156, startPoint y: 35, endPoint x: 184, endPoint y: 97, distance: 68.3
click at [158, 35] on button "Hàng đã giao" at bounding box center [175, 42] width 52 height 22
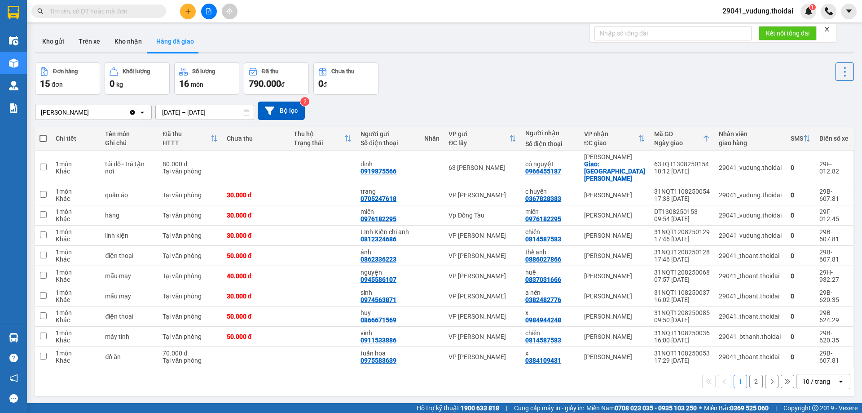
click at [187, 113] on input "[DATE] – [DATE]" at bounding box center [205, 112] width 98 height 14
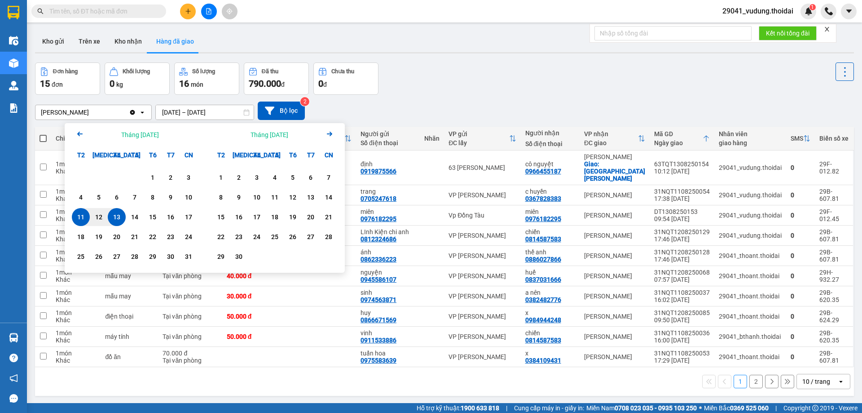
click at [115, 216] on div "13" at bounding box center [116, 217] width 13 height 11
click at [193, 112] on input "13/08/2025 – / /" at bounding box center [205, 112] width 98 height 14
click at [118, 216] on div "13" at bounding box center [116, 217] width 13 height 11
type input "13/08/2025 – 13/08/2025"
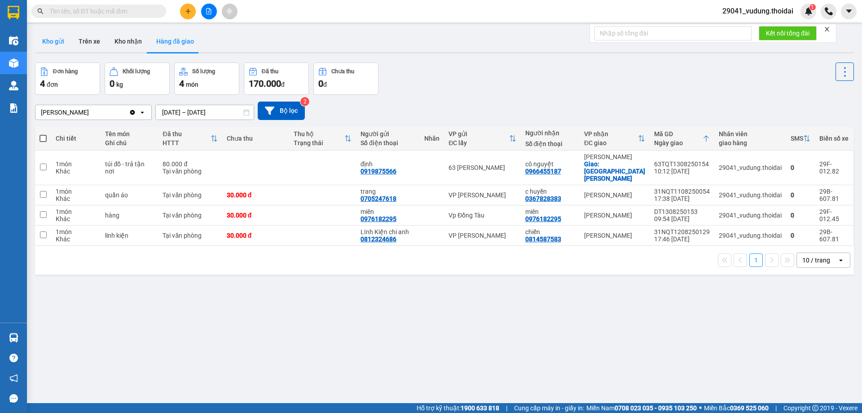
click at [49, 46] on button "Kho gửi" at bounding box center [53, 42] width 36 height 22
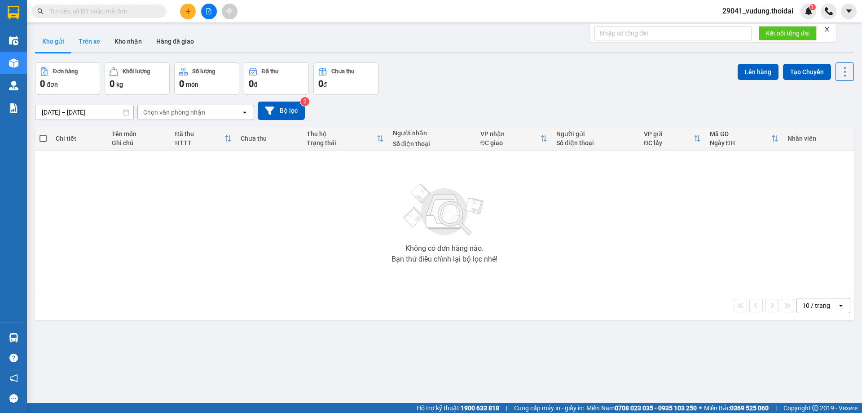
click at [88, 45] on button "Trên xe" at bounding box center [89, 42] width 36 height 22
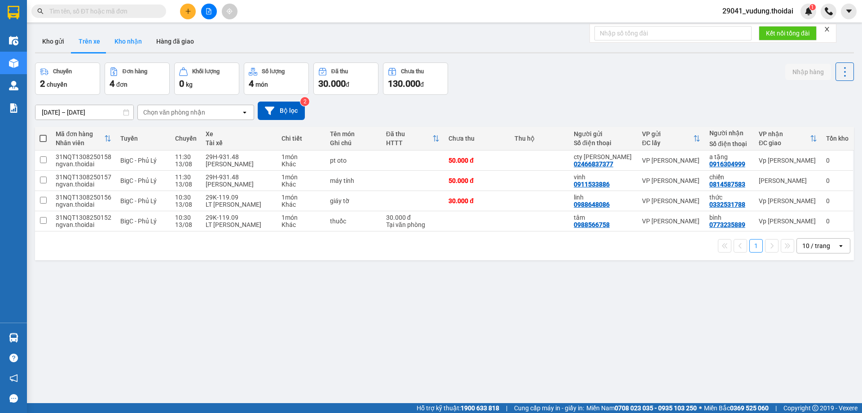
click at [119, 42] on button "Kho nhận" at bounding box center [128, 42] width 42 height 22
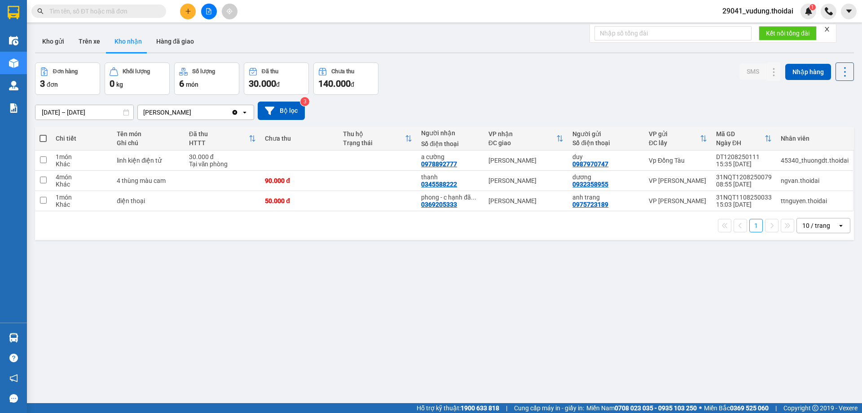
click at [102, 114] on input "[DATE] – [DATE]" at bounding box center [84, 112] width 98 height 14
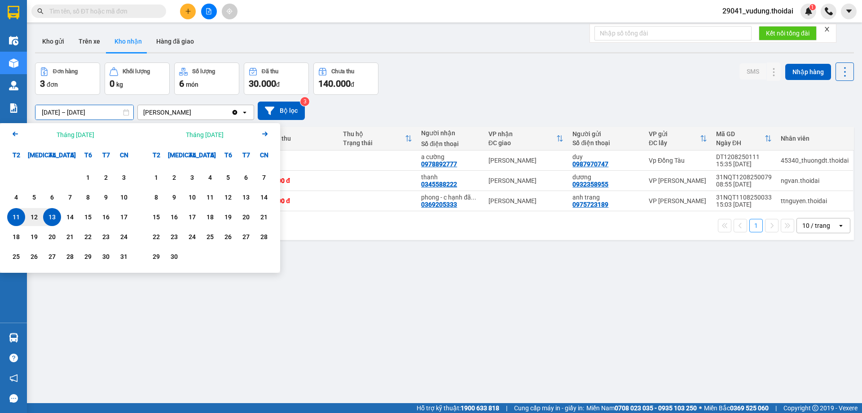
click at [327, 363] on div "ver 1.8.137 Kho gửi Trên xe Kho nhận Hàng đã giao Đơn hàng 3 đơn Khối lượng 0 k…" at bounding box center [444, 233] width 826 height 413
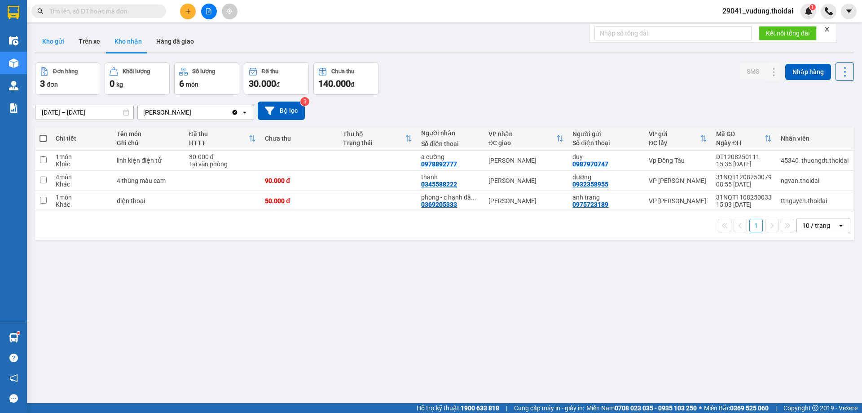
click at [54, 42] on button "Kho gửi" at bounding box center [53, 42] width 36 height 22
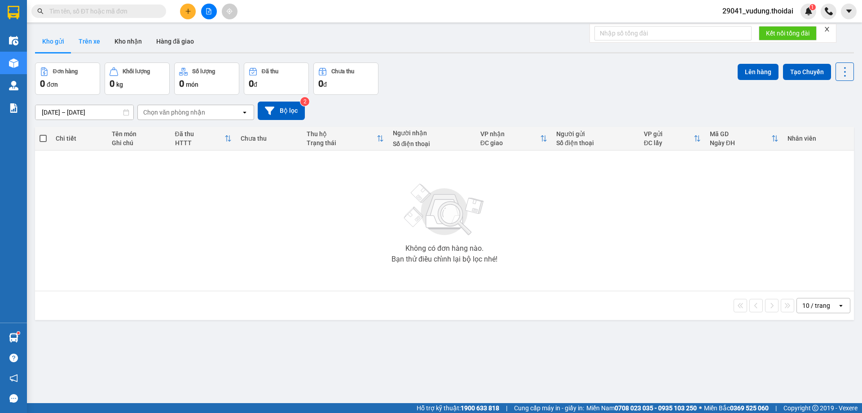
click at [97, 39] on button "Trên xe" at bounding box center [89, 42] width 36 height 22
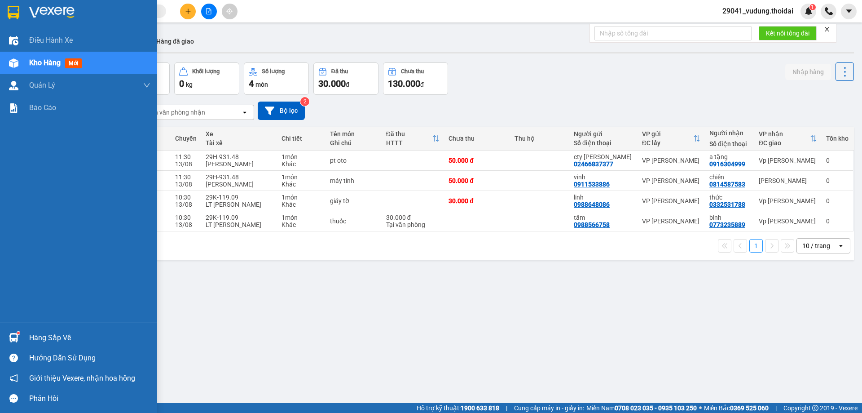
click at [41, 333] on div "Hàng sắp về" at bounding box center [89, 337] width 121 height 13
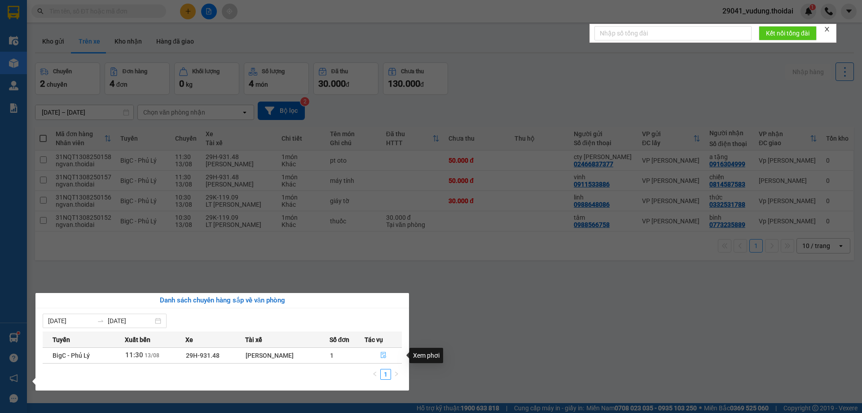
click at [383, 356] on icon "file-done" at bounding box center [383, 355] width 5 height 6
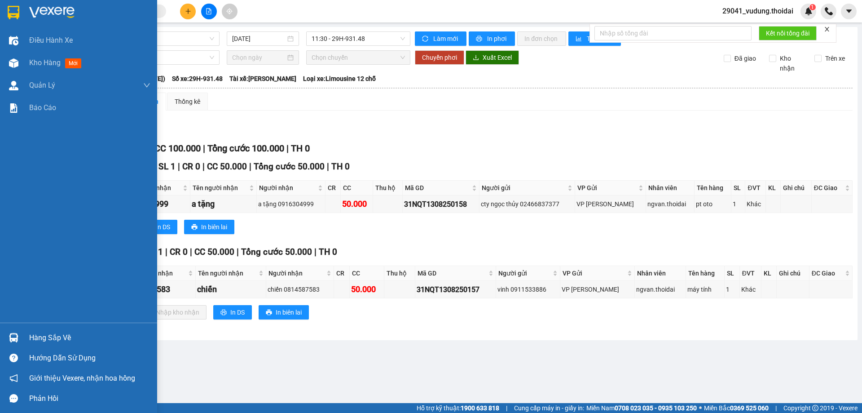
click at [32, 336] on div "Hàng sắp về" at bounding box center [89, 337] width 121 height 13
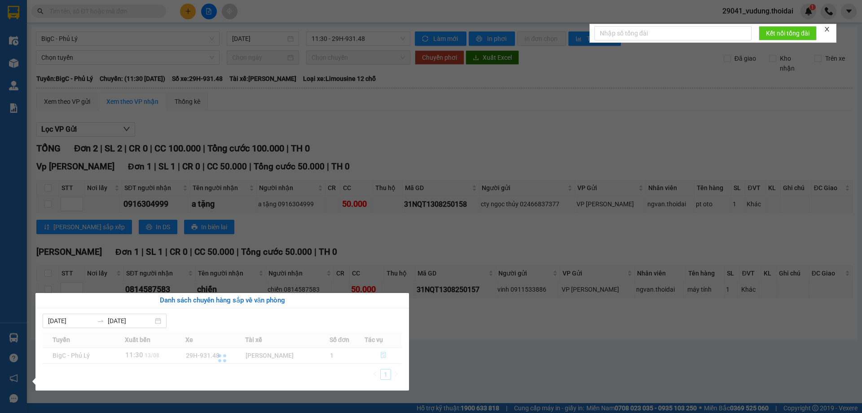
drag, startPoint x: 430, startPoint y: 351, endPoint x: 422, endPoint y: 328, distance: 24.3
click at [430, 350] on section "Kết quả tìm kiếm ( 0 ) Bộ lọc No Data 29041_vudung.thoidai 1 Điều hành xe Kho h…" at bounding box center [431, 206] width 862 height 413
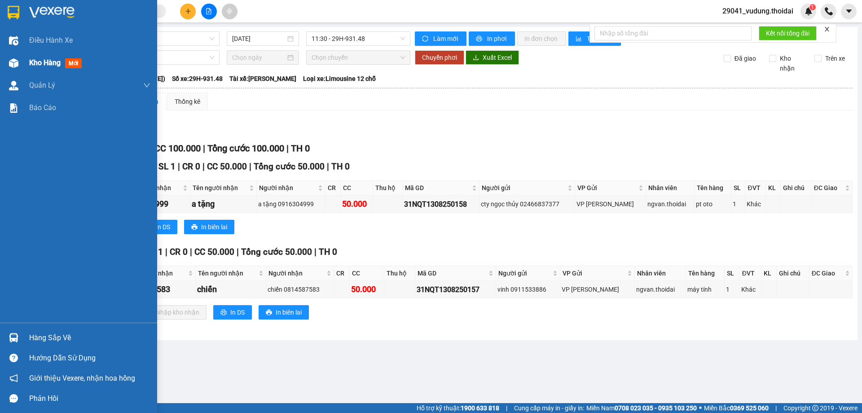
click at [51, 61] on span "Kho hàng" at bounding box center [44, 62] width 31 height 9
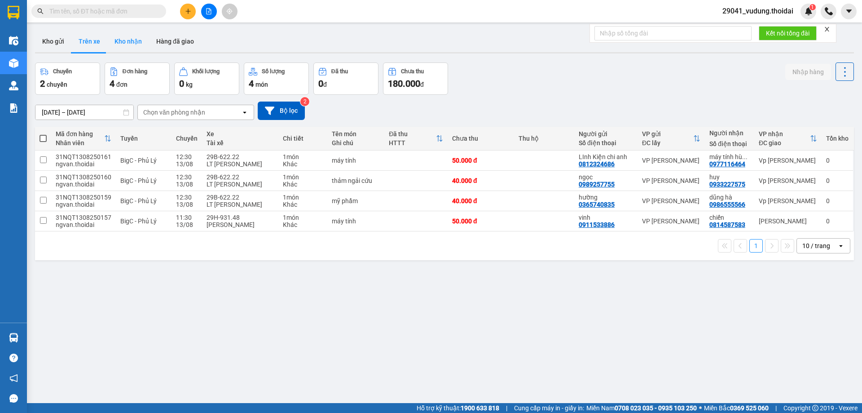
click at [123, 40] on button "Kho nhận" at bounding box center [128, 42] width 42 height 22
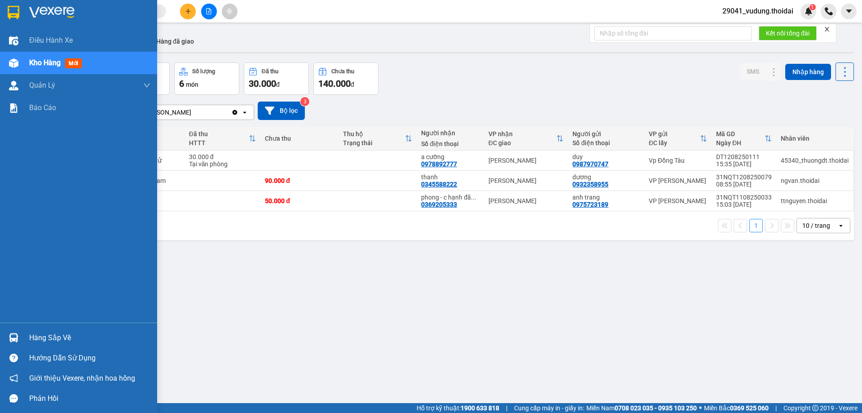
click at [49, 338] on div "Hàng sắp về" at bounding box center [89, 337] width 121 height 13
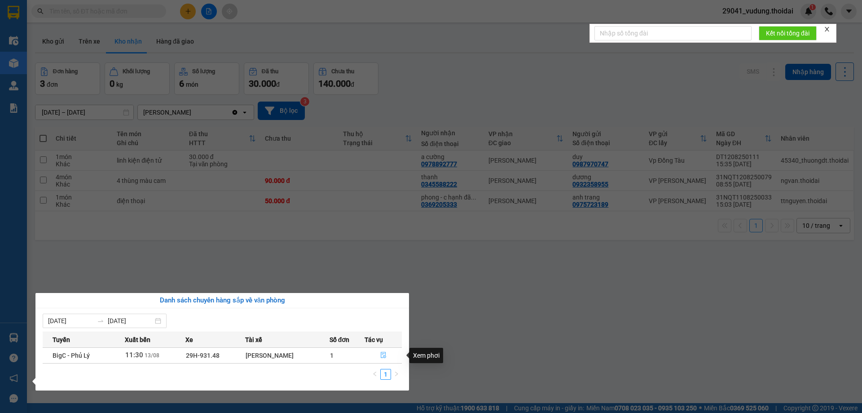
click at [382, 356] on icon "file-done" at bounding box center [383, 355] width 6 height 6
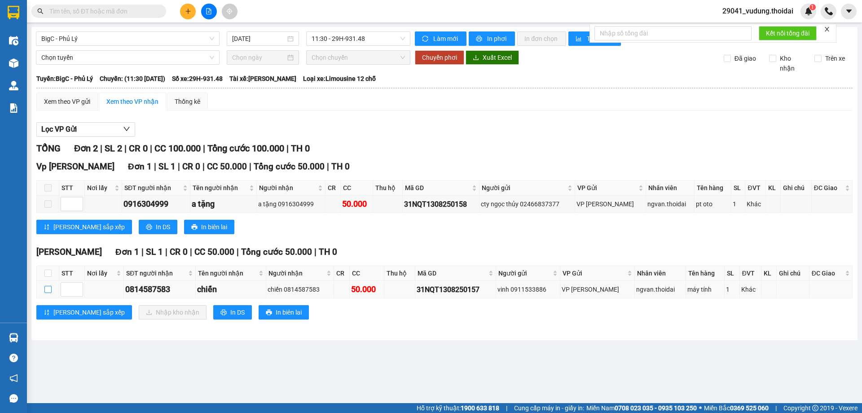
click at [48, 291] on input "checkbox" at bounding box center [47, 289] width 7 height 7
checkbox input "true"
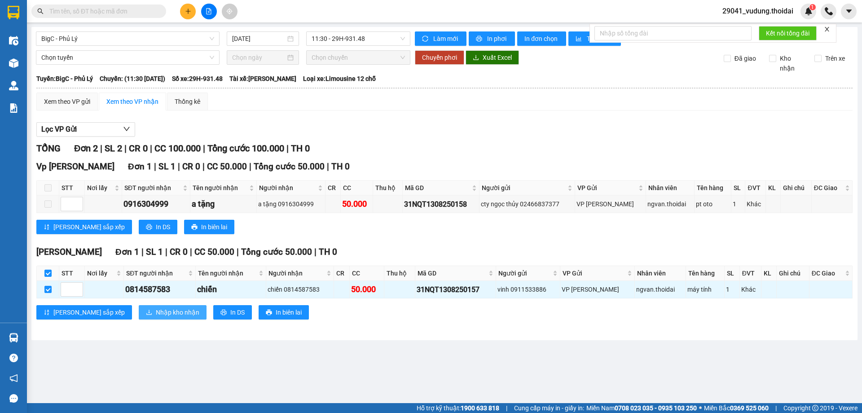
click at [156, 315] on span "Nhập kho nhận" at bounding box center [178, 312] width 44 height 10
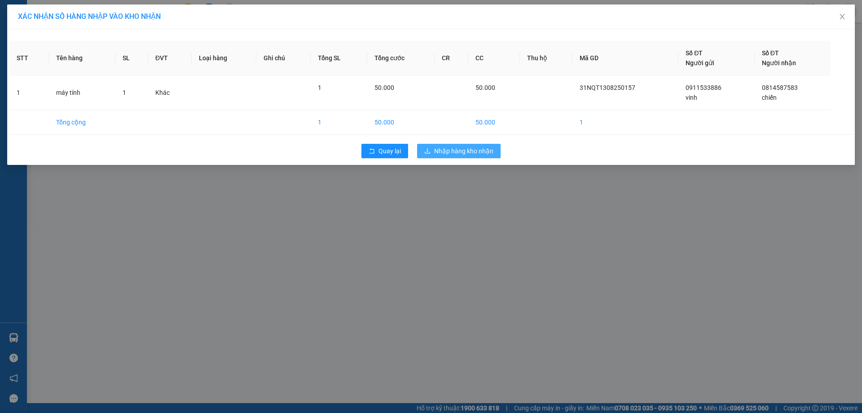
click at [440, 152] on span "Nhập hàng kho nhận" at bounding box center [463, 151] width 59 height 10
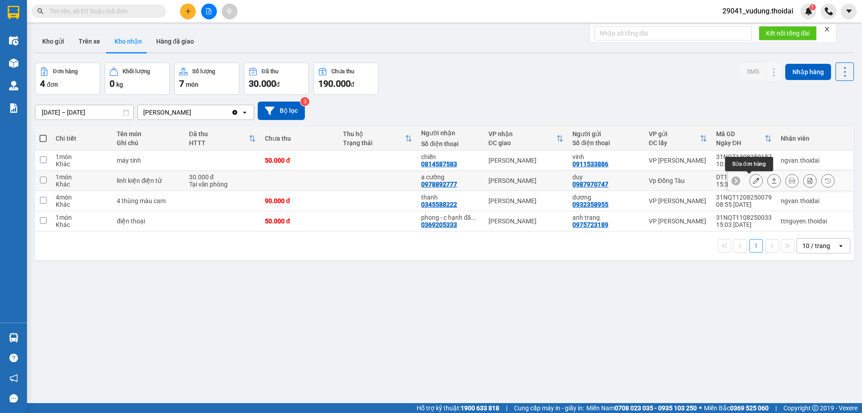
click at [753, 181] on icon at bounding box center [756, 180] width 6 height 6
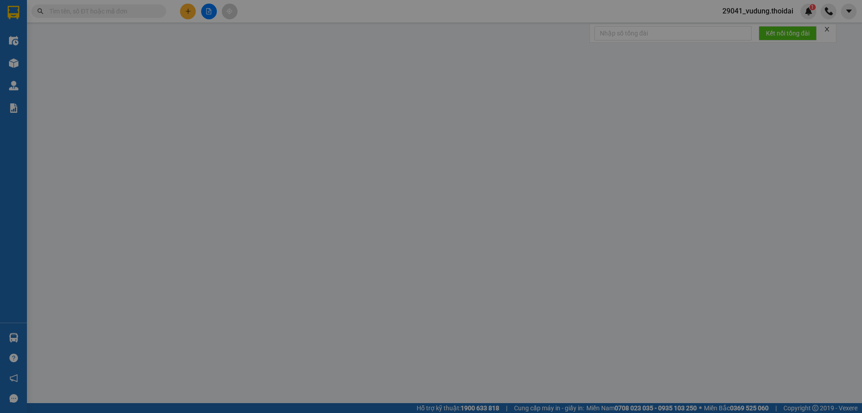
type input "0987970747"
type input "duy"
type input "0978892777"
type input "a cường"
type input "30.000"
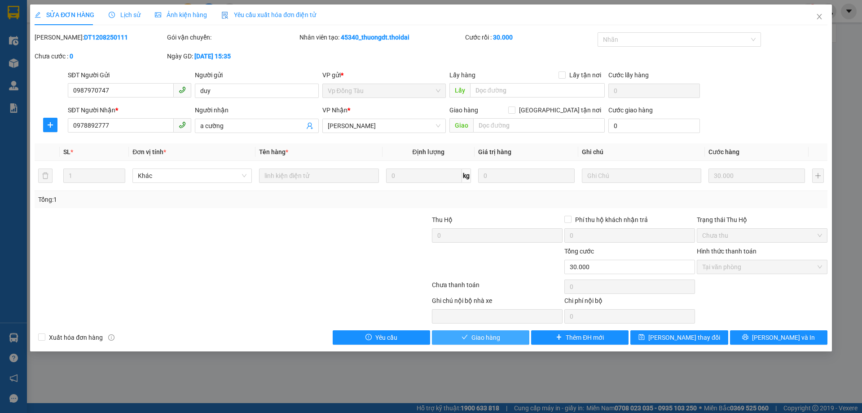
click at [503, 341] on button "Giao hàng" at bounding box center [480, 337] width 97 height 14
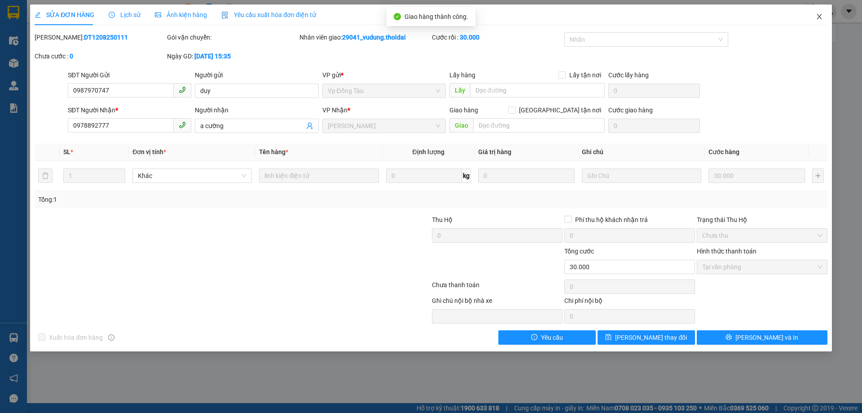
click at [819, 20] on icon "close" at bounding box center [819, 16] width 7 height 7
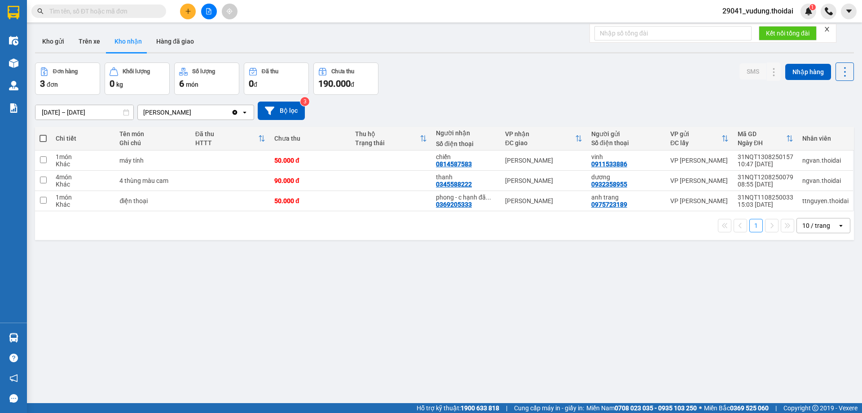
click at [760, 10] on span "29041_vudung.thoidai" at bounding box center [757, 10] width 85 height 11
click at [750, 24] on span "Đăng xuất" at bounding box center [761, 28] width 67 height 10
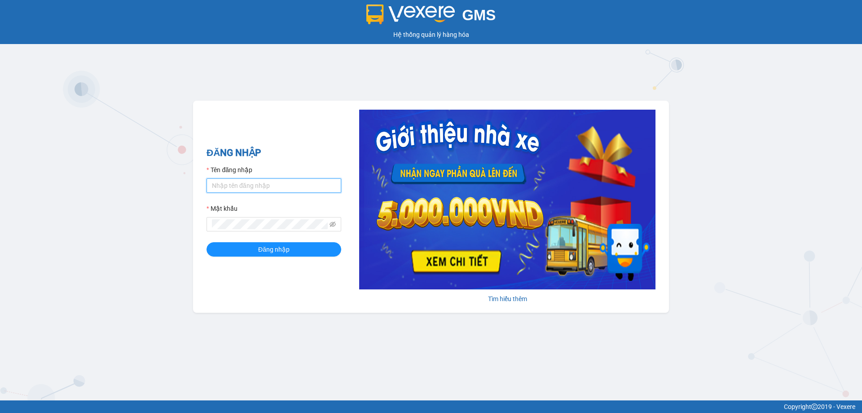
click at [228, 180] on input "Tên đăng nhập" at bounding box center [274, 185] width 135 height 14
type input "tranyen.thoidai"
click at [207, 242] on button "Đăng nhập" at bounding box center [274, 249] width 135 height 14
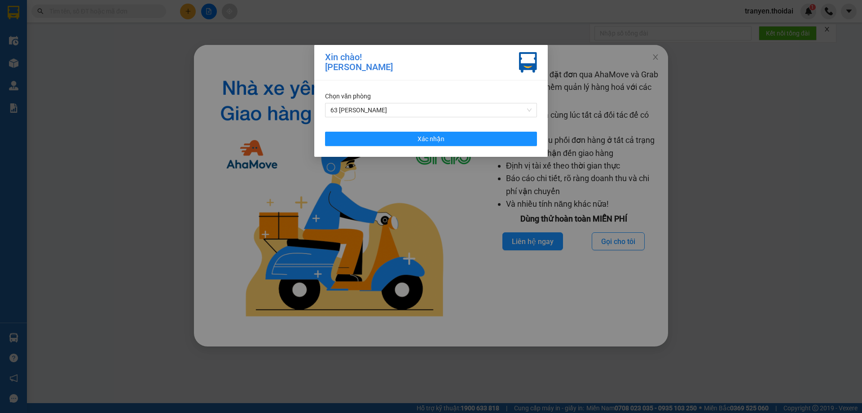
click at [394, 118] on div "Chọn văn phòng 63 Trần Quang Tặng Xác nhận" at bounding box center [431, 118] width 234 height 76
click at [394, 116] on span "63 [PERSON_NAME]" at bounding box center [431, 109] width 201 height 13
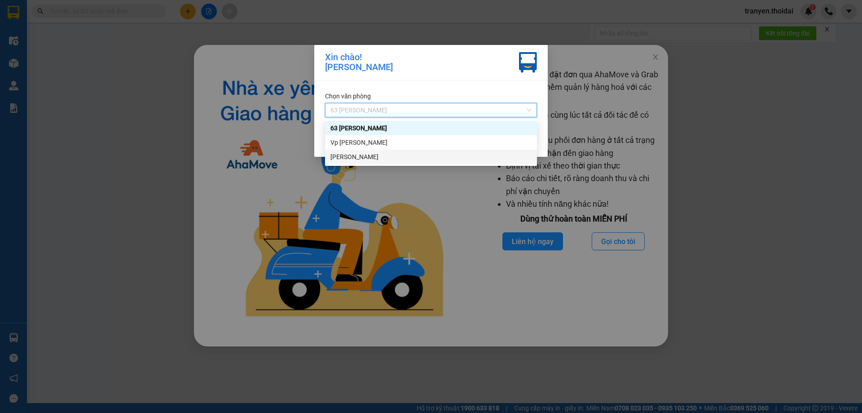
click at [347, 156] on div "[PERSON_NAME]" at bounding box center [431, 157] width 201 height 10
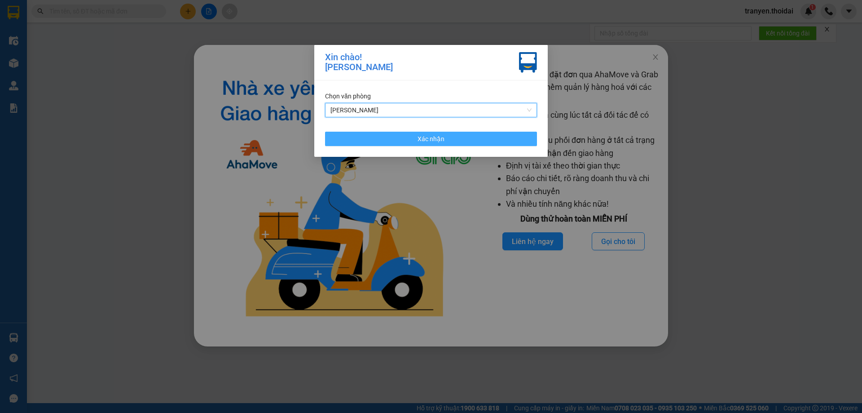
drag, startPoint x: 480, startPoint y: 142, endPoint x: 493, endPoint y: 137, distance: 13.9
click at [480, 142] on button "Xác nhận" at bounding box center [431, 139] width 212 height 14
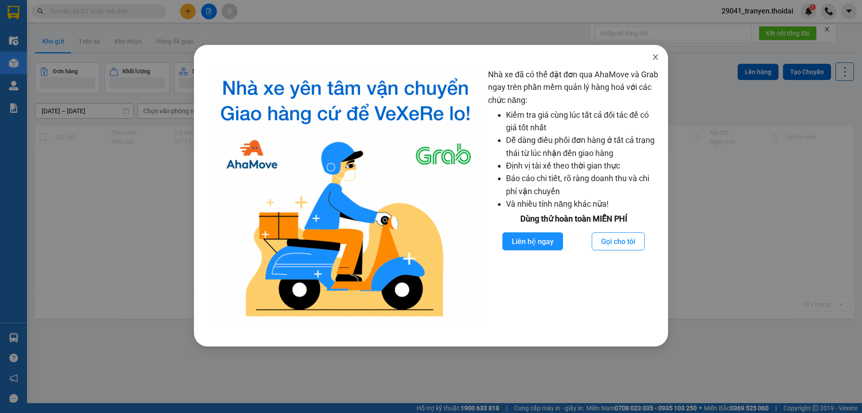
drag, startPoint x: 652, startPoint y: 58, endPoint x: 663, endPoint y: 58, distance: 11.2
click at [652, 58] on span "Close" at bounding box center [655, 57] width 25 height 25
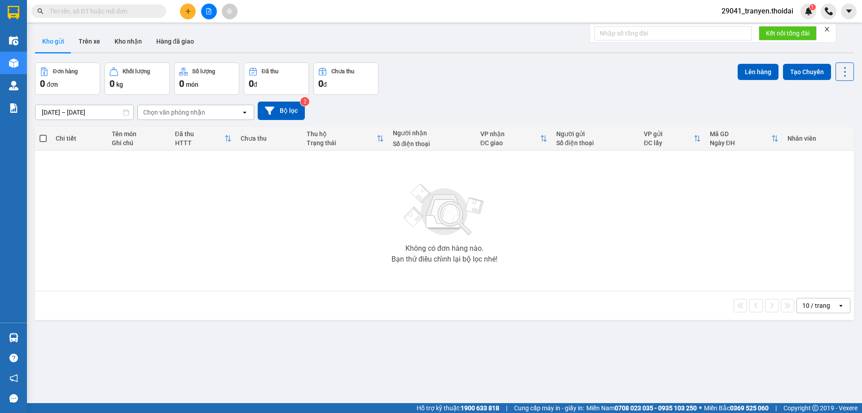
drag, startPoint x: 93, startPoint y: 42, endPoint x: 47, endPoint y: 46, distance: 46.4
click at [91, 42] on button "Trên xe" at bounding box center [89, 42] width 36 height 22
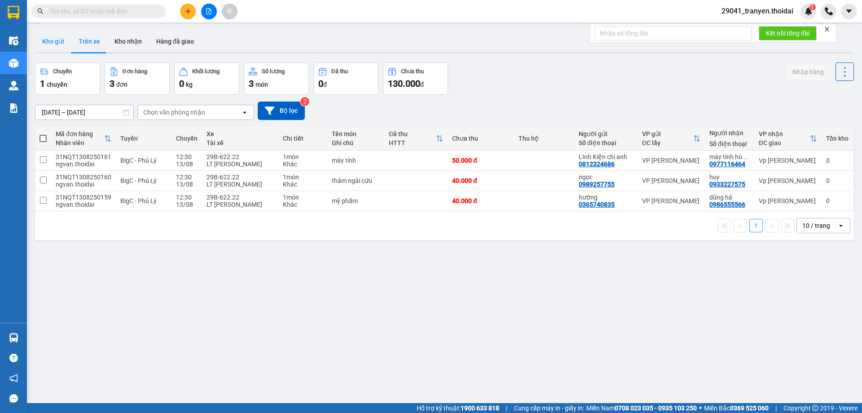
click at [51, 46] on button "Kho gửi" at bounding box center [53, 42] width 36 height 22
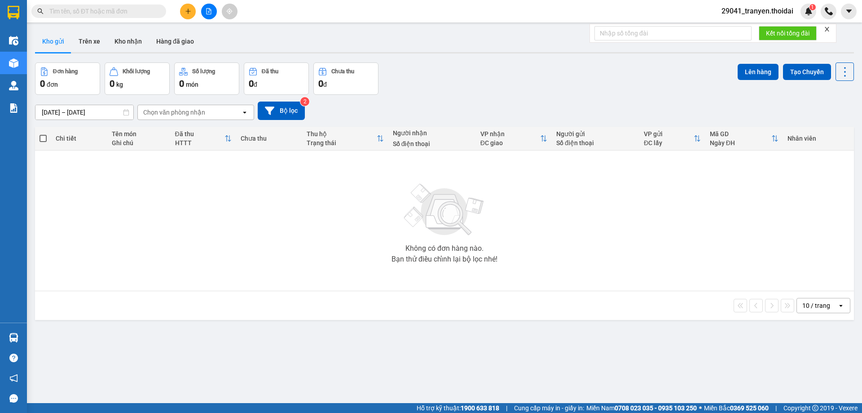
click at [338, 179] on div "Không có đơn hàng nào. Bạn thử điều chỉnh lại bộ lọc nhé!" at bounding box center [445, 220] width 810 height 135
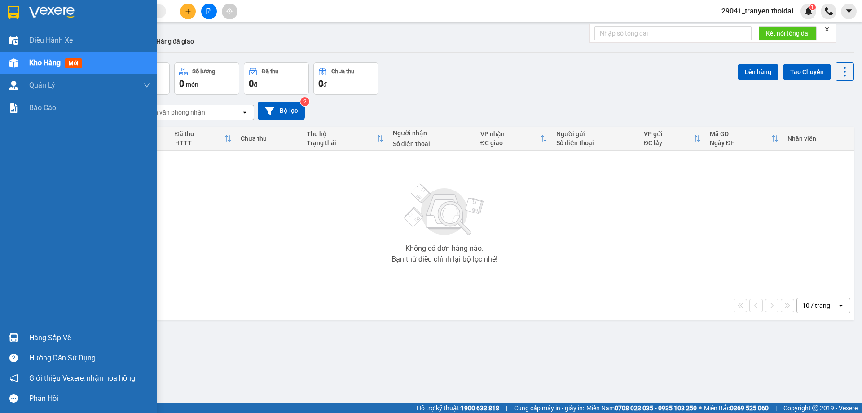
click at [71, 340] on div "Hàng sắp về" at bounding box center [89, 337] width 121 height 13
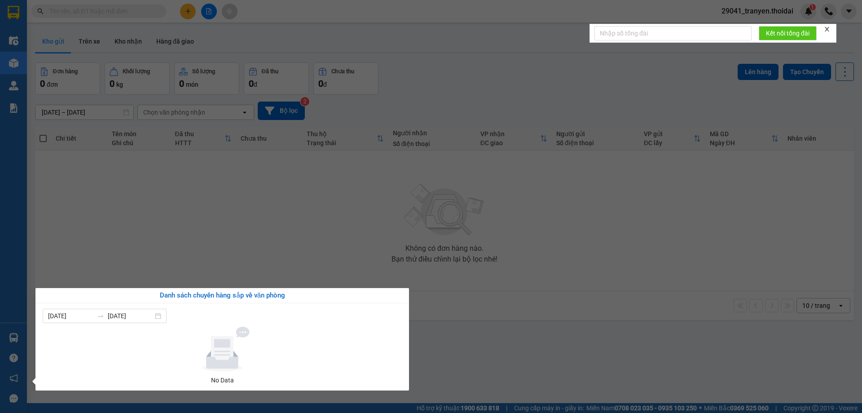
click at [317, 235] on section "Kết quả tìm kiếm ( 0 ) Bộ lọc No Data 29041_tranyen.thoidai 1 Điều hành xe Kho …" at bounding box center [431, 206] width 862 height 413
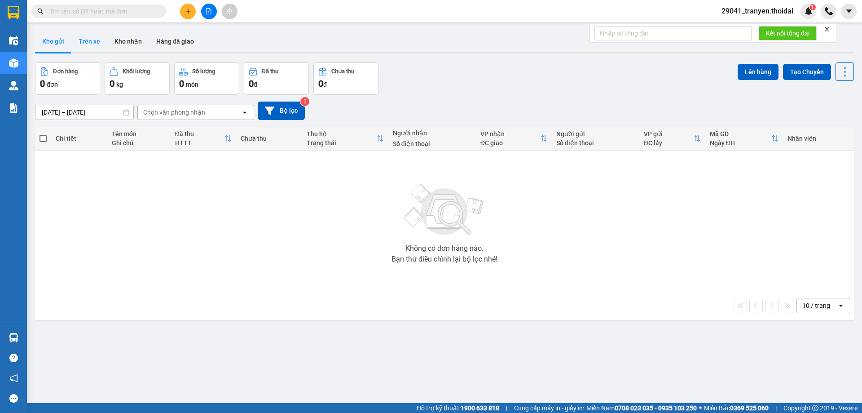
click at [88, 38] on button "Trên xe" at bounding box center [89, 42] width 36 height 22
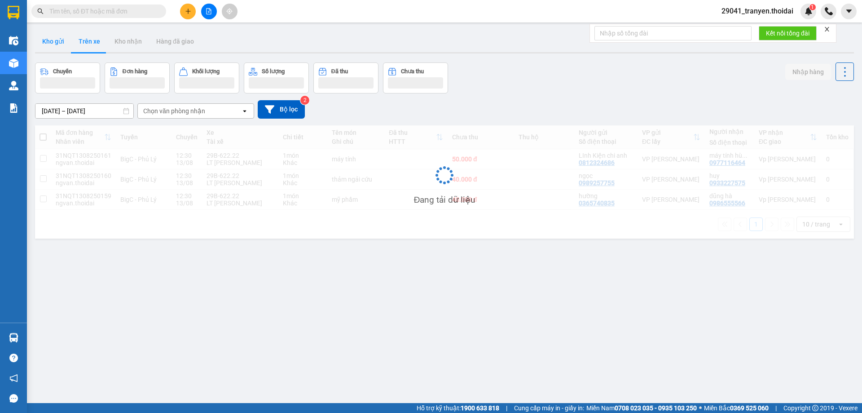
click at [53, 45] on button "Kho gửi" at bounding box center [53, 42] width 36 height 22
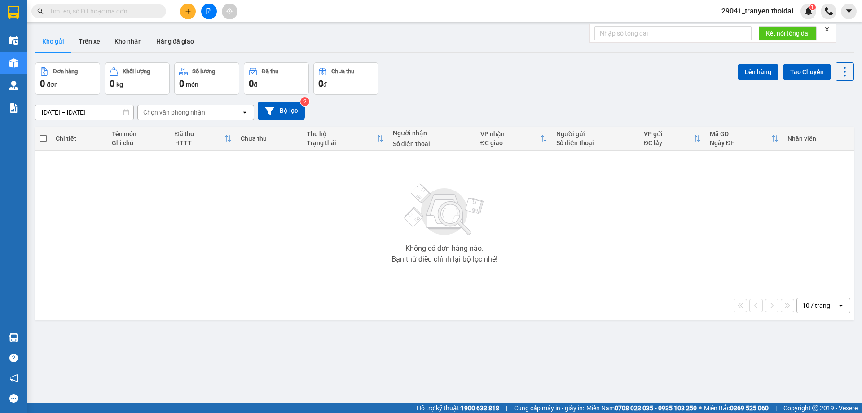
click at [258, 202] on div "Không có đơn hàng nào. Bạn thử điều chỉnh lại bộ lọc nhé!" at bounding box center [445, 220] width 810 height 135
